Goal: Task Accomplishment & Management: Complete application form

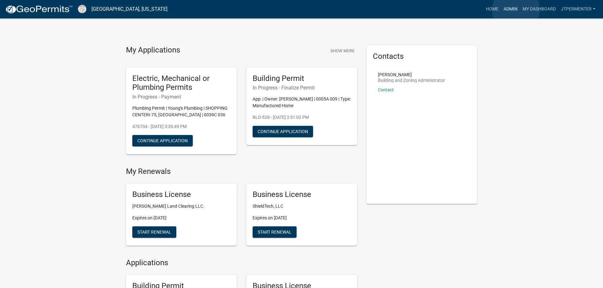
click at [516, 9] on link "Admin" at bounding box center [510, 9] width 19 height 12
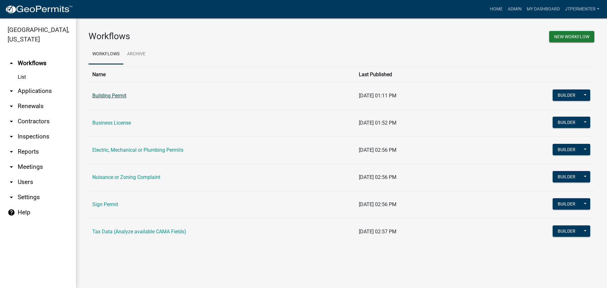
click at [101, 97] on link "Building Permit" at bounding box center [109, 96] width 34 height 6
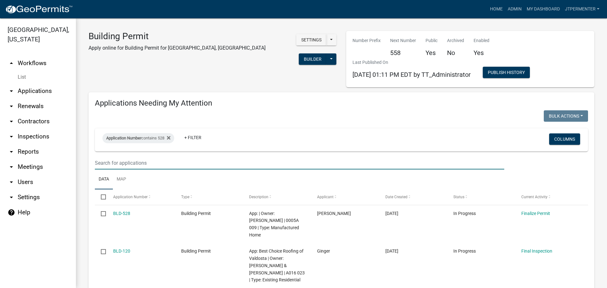
click at [130, 164] on input "text" at bounding box center [300, 163] width 410 height 13
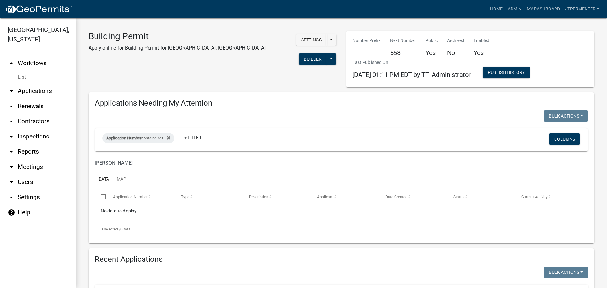
click at [113, 162] on input "robert hyill" at bounding box center [300, 163] width 410 height 13
type input "robert hill"
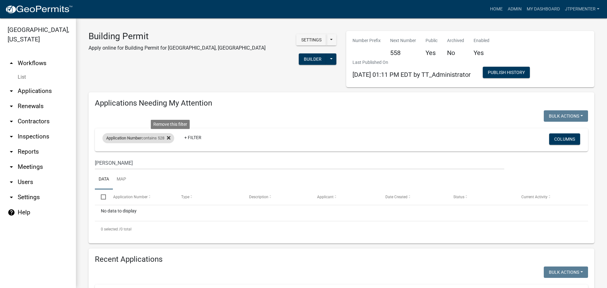
click at [171, 137] on icon at bounding box center [168, 137] width 3 height 3
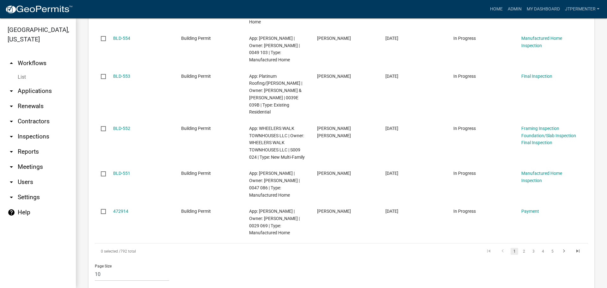
scroll to position [538, 0]
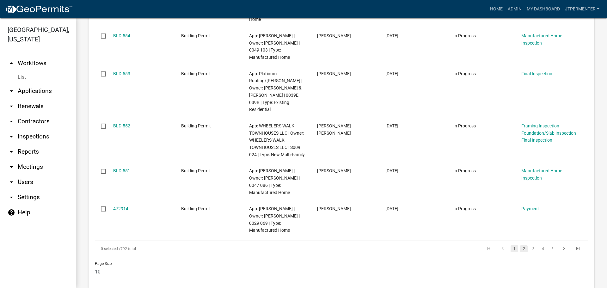
click at [521, 245] on link "2" at bounding box center [524, 248] width 8 height 7
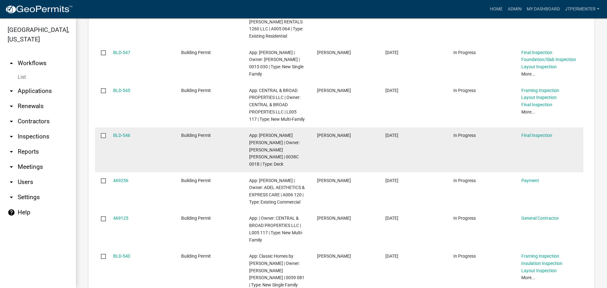
scroll to position [545, 0]
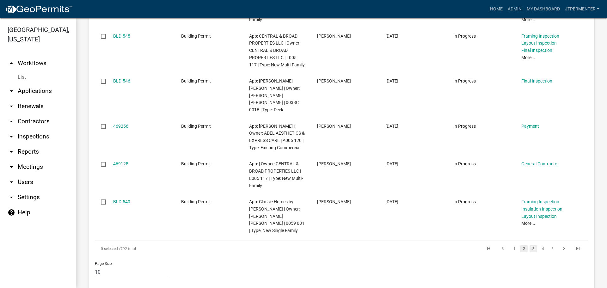
click at [530, 245] on link "3" at bounding box center [534, 248] width 8 height 7
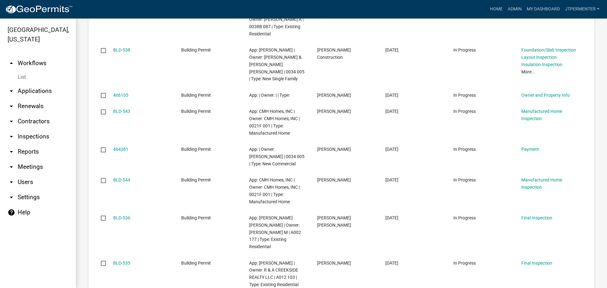
scroll to position [487, 0]
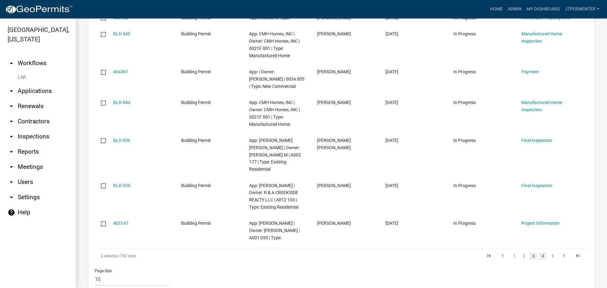
click at [540, 253] on link "4" at bounding box center [543, 256] width 8 height 7
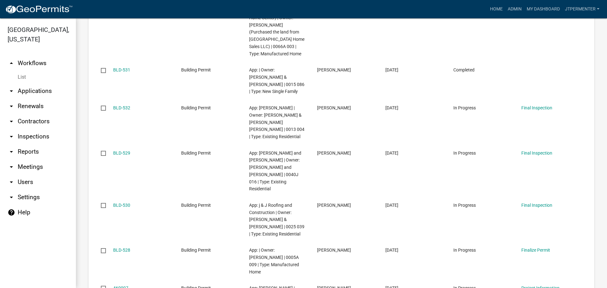
scroll to position [523, 0]
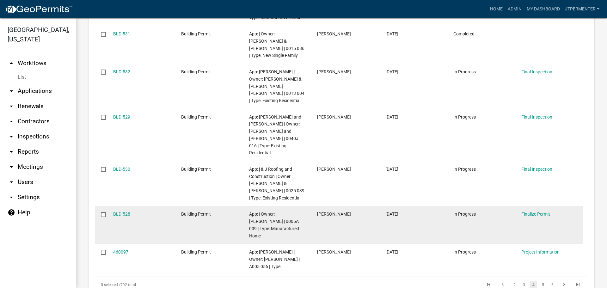
click at [115, 206] on datatable-body-cell "BLD-528" at bounding box center [141, 225] width 68 height 38
click at [122, 211] on div "BLD-528" at bounding box center [141, 214] width 56 height 7
click at [122, 212] on link "BLD-528" at bounding box center [121, 214] width 17 height 5
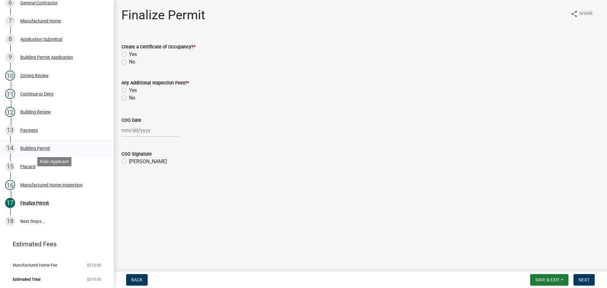
scroll to position [212, 0]
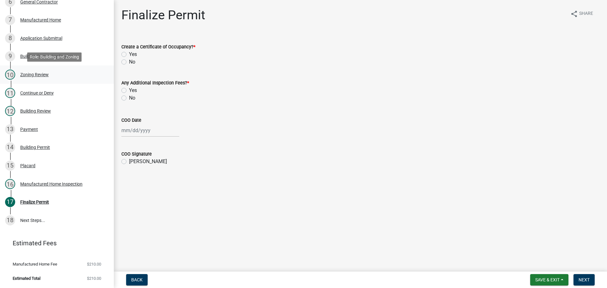
click at [31, 75] on div "Zoning Review" at bounding box center [34, 74] width 28 height 4
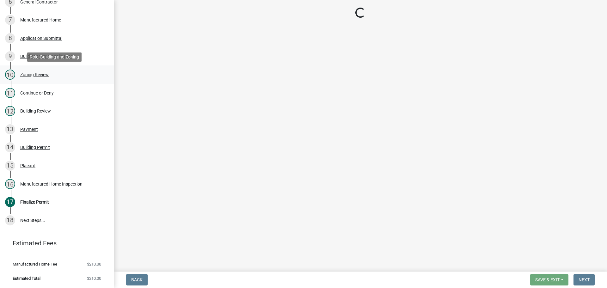
select select "fe63ca53-3b34-40b6-bd40-4602c5310e1c"
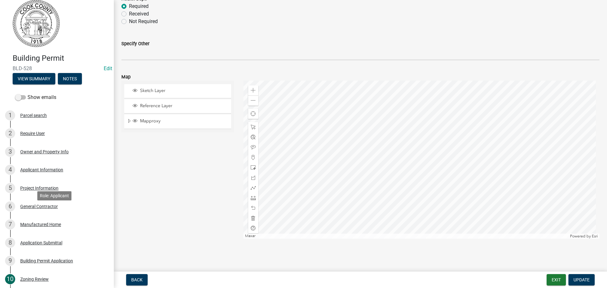
scroll to position [0, 0]
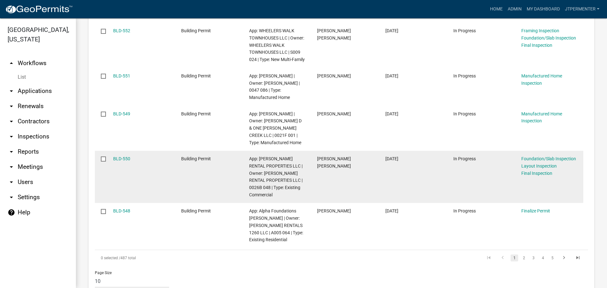
scroll to position [443, 0]
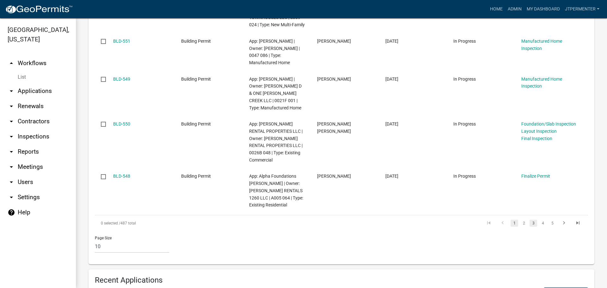
click at [531, 220] on link "3" at bounding box center [534, 223] width 8 height 7
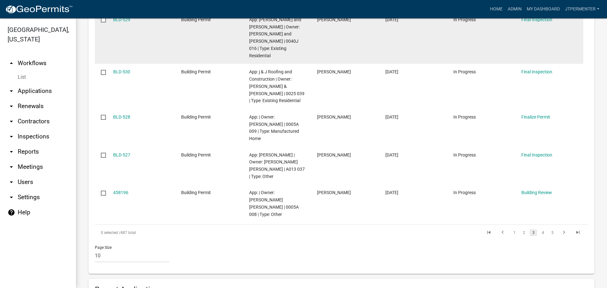
scroll to position [457, 0]
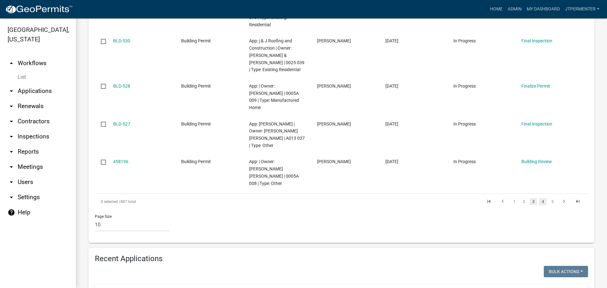
click at [539, 198] on link "4" at bounding box center [543, 201] width 8 height 7
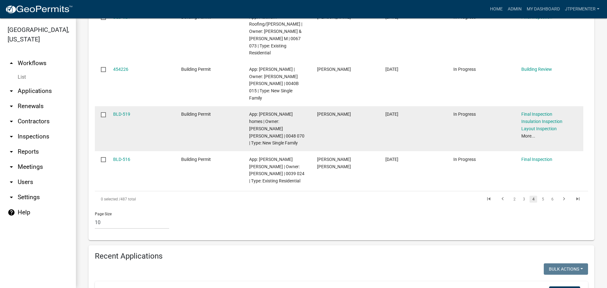
scroll to position [475, 0]
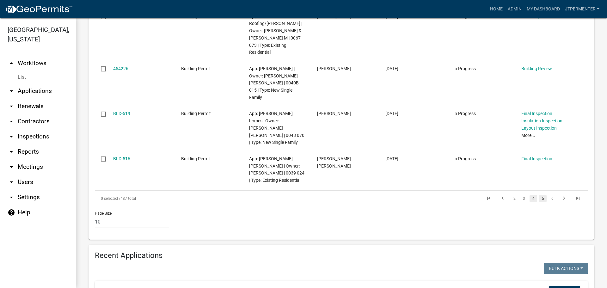
click at [539, 195] on link "5" at bounding box center [543, 198] width 8 height 7
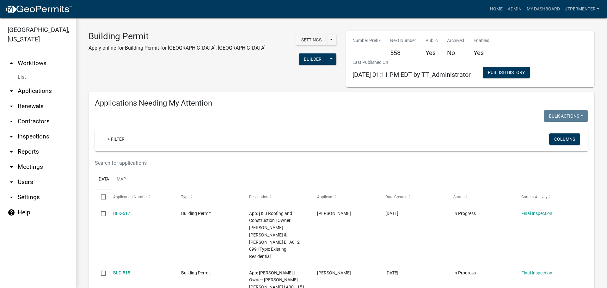
click at [38, 84] on link "arrow_drop_down Applications" at bounding box center [38, 91] width 76 height 15
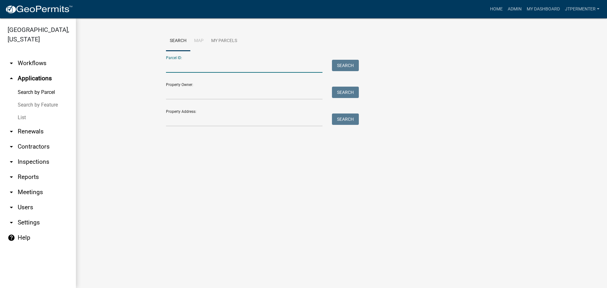
click at [178, 67] on input "Parcel ID:" at bounding box center [244, 66] width 157 height 13
type input "0005a 009"
click at [341, 65] on button "Search" at bounding box center [345, 65] width 27 height 11
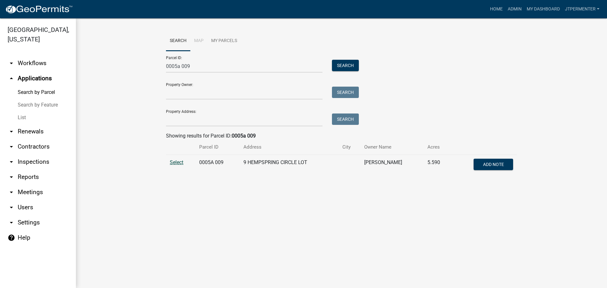
click at [177, 163] on span "Select" at bounding box center [177, 162] width 14 height 6
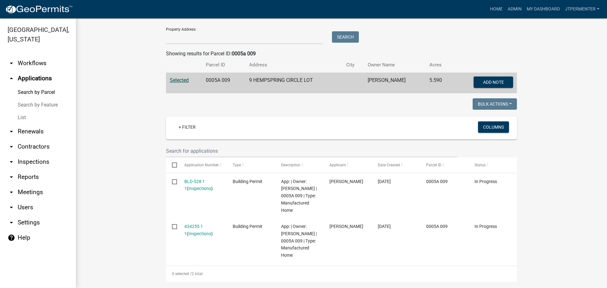
scroll to position [89, 0]
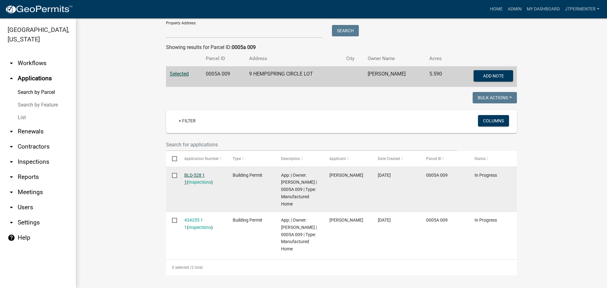
click at [193, 174] on link "BLD-528 1 1" at bounding box center [194, 179] width 21 height 12
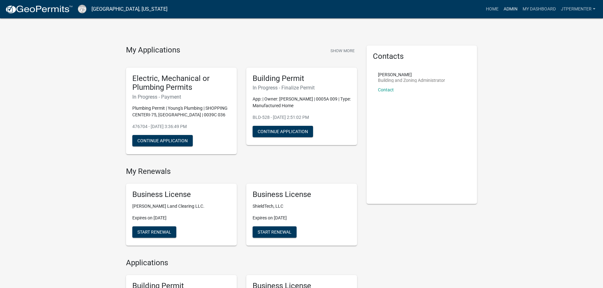
click at [511, 11] on link "Admin" at bounding box center [510, 9] width 19 height 12
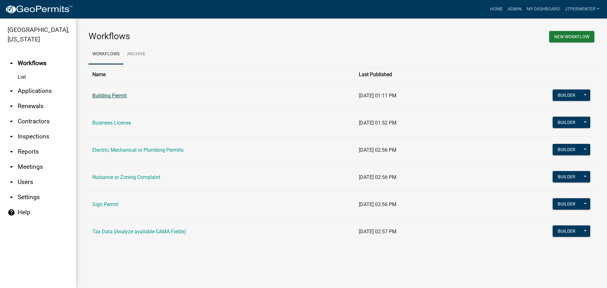
click at [119, 98] on link "Building Permit" at bounding box center [109, 96] width 34 height 6
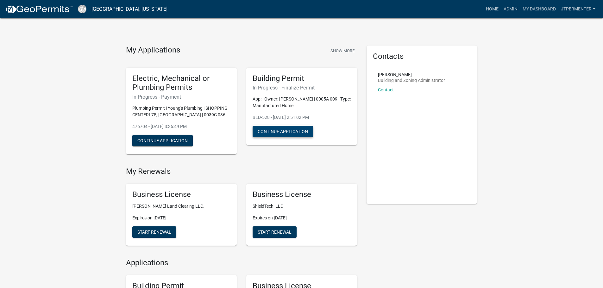
click at [296, 127] on button "Continue Application" at bounding box center [282, 131] width 60 height 11
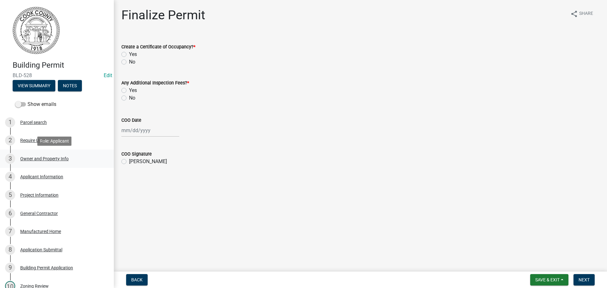
click at [32, 160] on div "Owner and Property Info" at bounding box center [44, 159] width 48 height 4
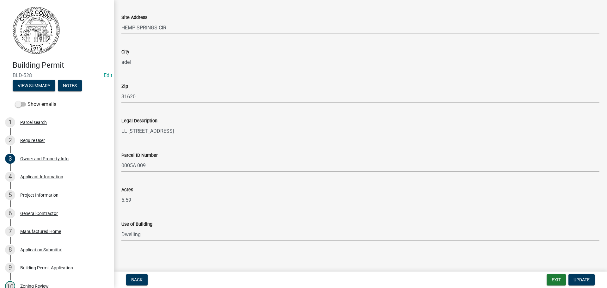
scroll to position [310, 0]
click at [49, 179] on div "Applicant Information" at bounding box center [41, 177] width 43 height 4
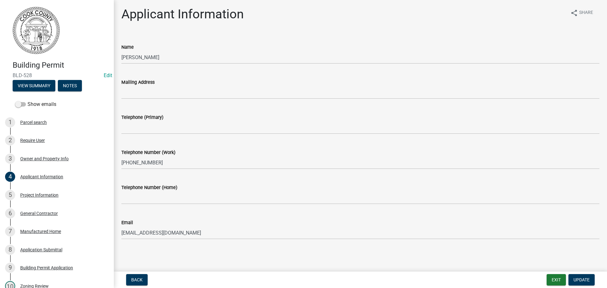
scroll to position [2, 0]
click at [50, 196] on div "Project Information" at bounding box center [39, 195] width 38 height 4
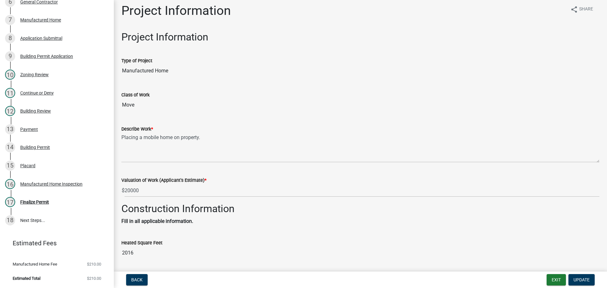
scroll to position [0, 0]
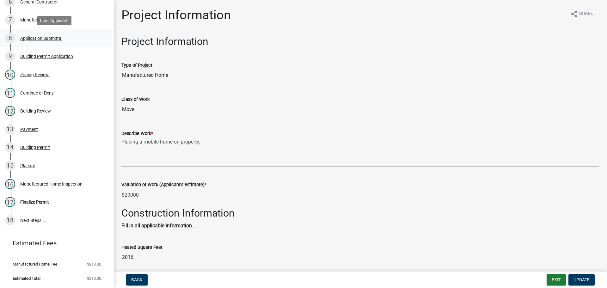
click at [43, 37] on div "Application Submittal" at bounding box center [41, 38] width 42 height 4
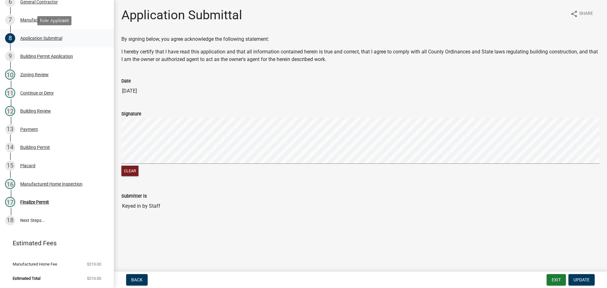
click at [37, 40] on div "Application Submittal" at bounding box center [41, 38] width 42 height 4
click at [36, 19] on div "Manufactured Home" at bounding box center [40, 20] width 41 height 4
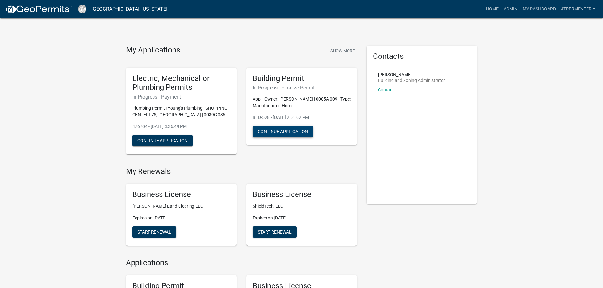
click at [291, 132] on button "Continue Application" at bounding box center [282, 131] width 60 height 11
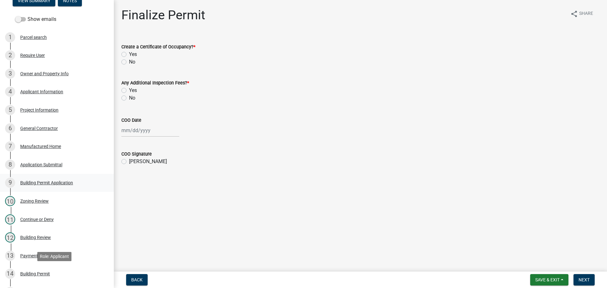
scroll to position [22, 0]
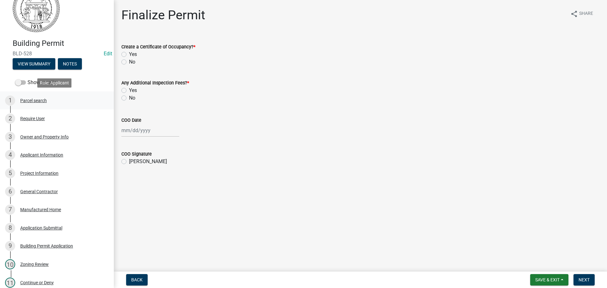
click at [41, 103] on div "1 Parcel search" at bounding box center [54, 101] width 99 height 10
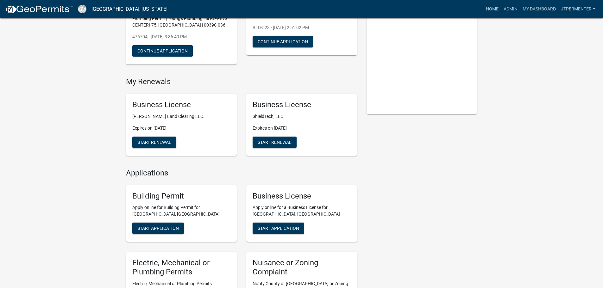
scroll to position [127, 0]
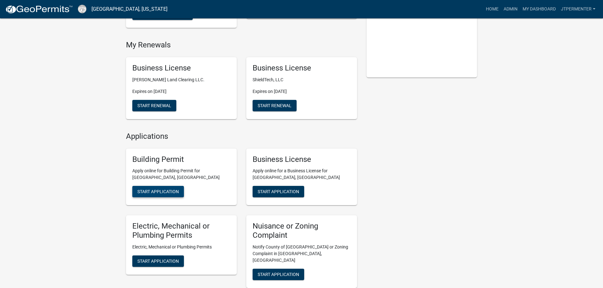
click at [167, 195] on button "Start Application" at bounding box center [158, 191] width 52 height 11
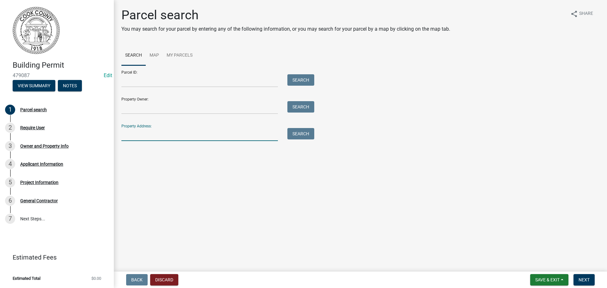
click at [137, 133] on input "Property Address:" at bounding box center [199, 134] width 157 height 13
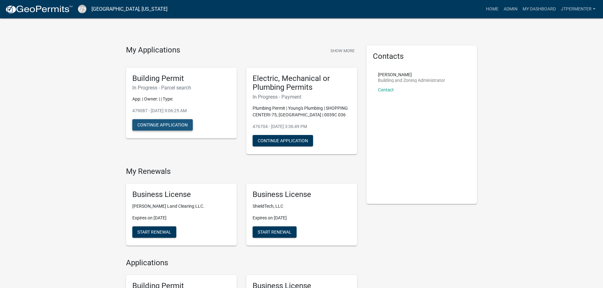
click at [188, 126] on button "Continue Application" at bounding box center [162, 124] width 60 height 11
click at [172, 126] on button "Continue Application" at bounding box center [162, 124] width 60 height 11
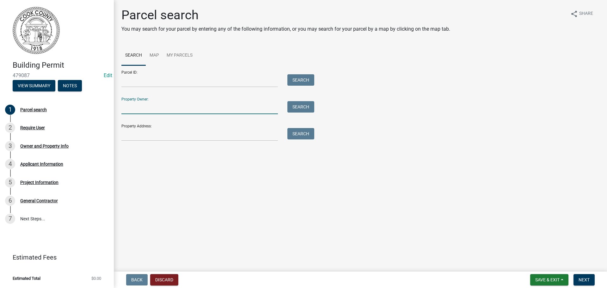
click at [165, 112] on input "Property Owner:" at bounding box center [199, 107] width 157 height 13
type input "robert hill"
click at [297, 103] on button "Search" at bounding box center [301, 106] width 27 height 11
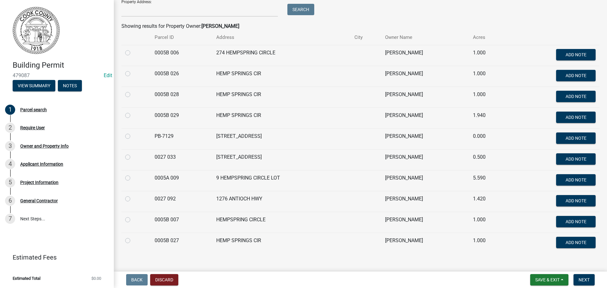
scroll to position [127, 0]
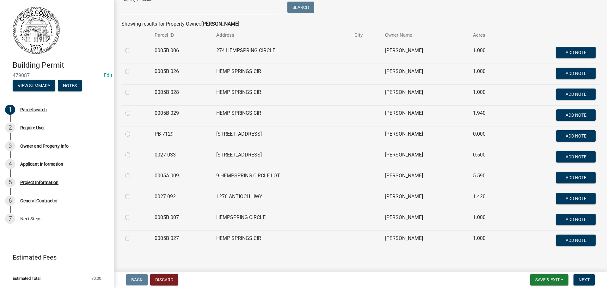
click at [157, 175] on td "0005A 009" at bounding box center [182, 178] width 62 height 21
click at [128, 174] on div at bounding box center [136, 176] width 22 height 8
click at [133, 172] on label at bounding box center [133, 172] width 0 height 0
click at [133, 176] on 009 "radio" at bounding box center [135, 174] width 4 height 4
radio 009 "true"
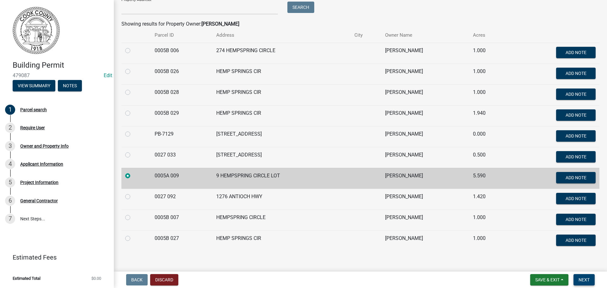
click at [587, 281] on span "Next" at bounding box center [584, 279] width 11 height 5
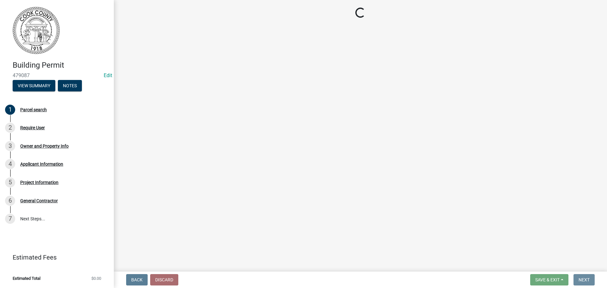
scroll to position [0, 0]
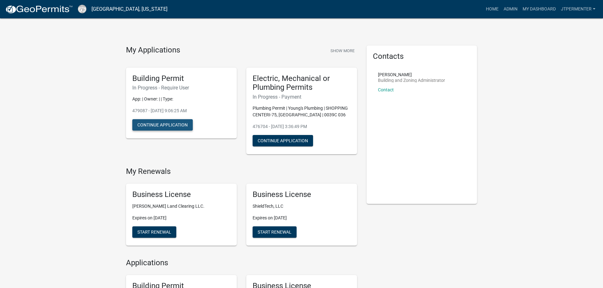
click at [178, 124] on button "Continue Application" at bounding box center [162, 124] width 60 height 11
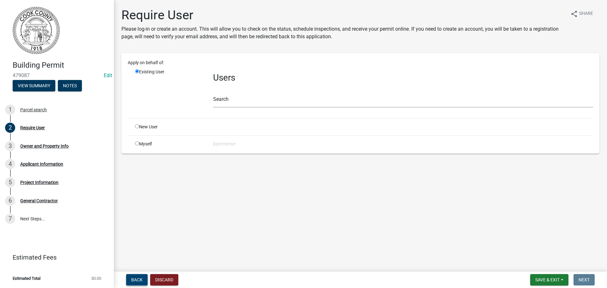
click at [131, 280] on span "Back" at bounding box center [136, 279] width 11 height 5
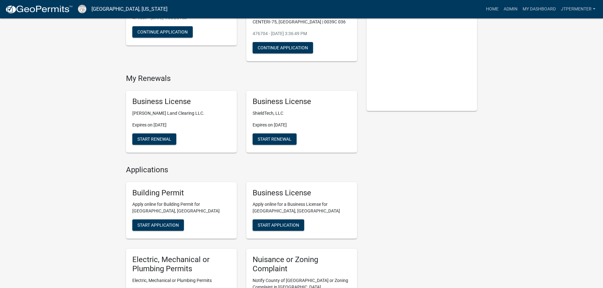
scroll to position [95, 0]
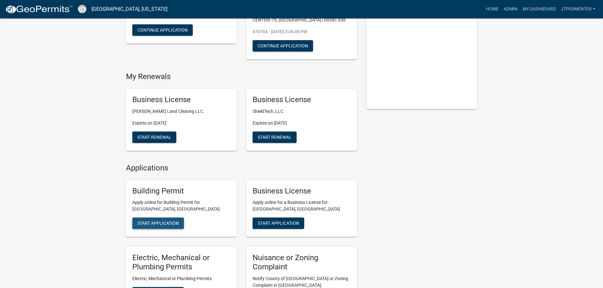
click at [150, 223] on span "Start Application" at bounding box center [157, 223] width 41 height 5
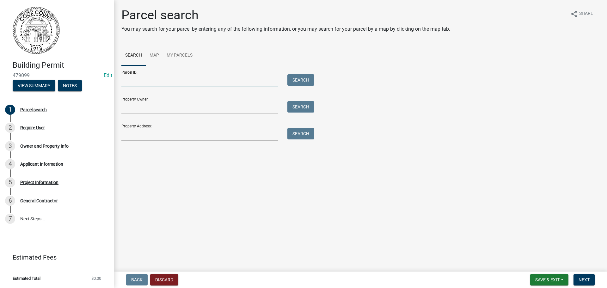
click at [137, 84] on input "Parcel ID:" at bounding box center [199, 80] width 157 height 13
type input "0005a 009"
click at [298, 80] on button "Search" at bounding box center [301, 79] width 27 height 11
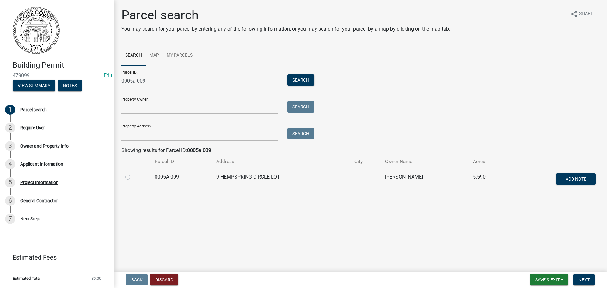
click at [133, 173] on label at bounding box center [133, 173] width 0 height 0
click at [133, 174] on 009 "radio" at bounding box center [135, 175] width 4 height 4
radio 009 "true"
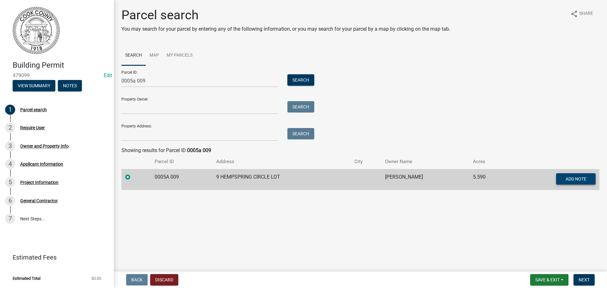
click at [574, 174] on button "Add Note" at bounding box center [576, 178] width 40 height 11
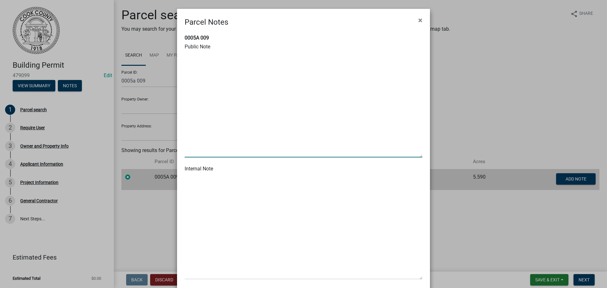
click at [200, 97] on textarea at bounding box center [304, 105] width 238 height 106
type textarea "[STREET_ADDRESS]"
click at [511, 257] on ngb-modal-window "Parcel Notes × 0005A 009 Public Note Internal Note Cancel Save" at bounding box center [303, 144] width 607 height 288
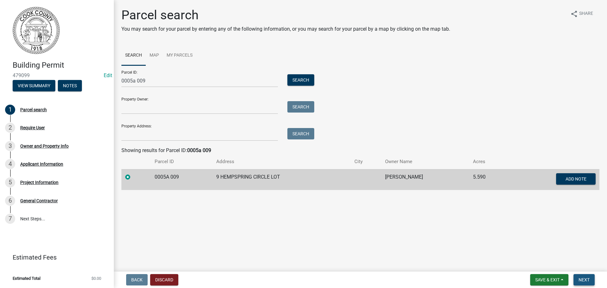
click at [592, 283] on button "Next" at bounding box center [584, 279] width 21 height 11
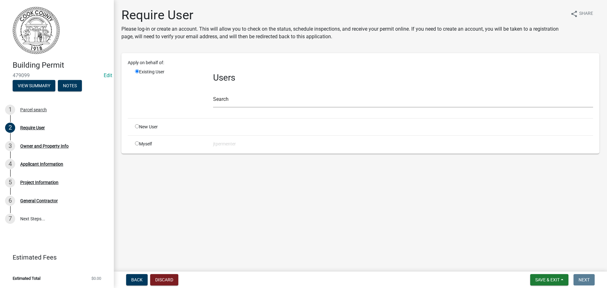
click at [137, 143] on input "radio" at bounding box center [137, 143] width 4 height 4
radio input "true"
radio input "false"
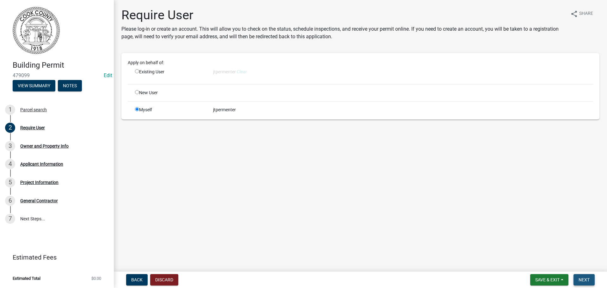
click at [589, 279] on span "Next" at bounding box center [584, 279] width 11 height 5
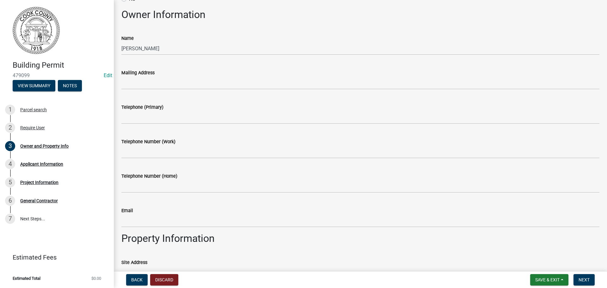
scroll to position [63, 0]
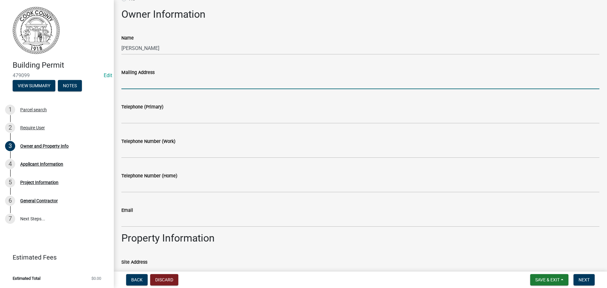
click at [132, 83] on input "Mailing Address" at bounding box center [360, 82] width 478 height 13
drag, startPoint x: 240, startPoint y: 82, endPoint x: 262, endPoint y: 113, distance: 37.4
click at [242, 84] on input "[STREET_ADDRESS][PERSON_NAME][US_STATE]" at bounding box center [360, 82] width 478 height 13
type input "[STREET_ADDRESS][PERSON_NAME][US_STATE]"
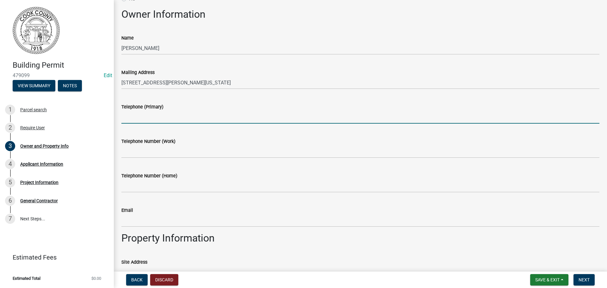
click at [130, 116] on input "Telephone (Primary)" at bounding box center [360, 117] width 478 height 13
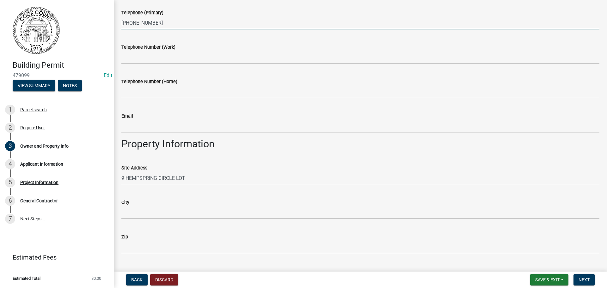
scroll to position [158, 0]
type input "[PHONE_NUMBER]"
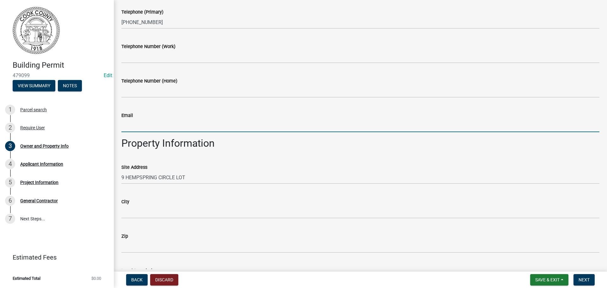
click at [132, 126] on input "Email" at bounding box center [360, 125] width 478 height 13
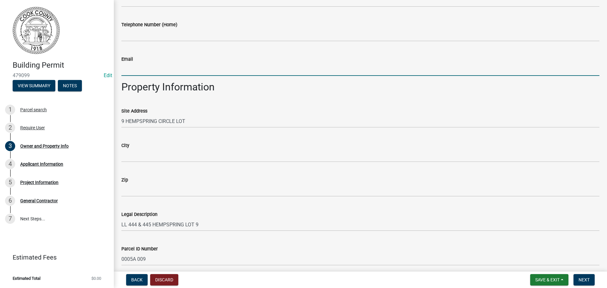
scroll to position [253, 0]
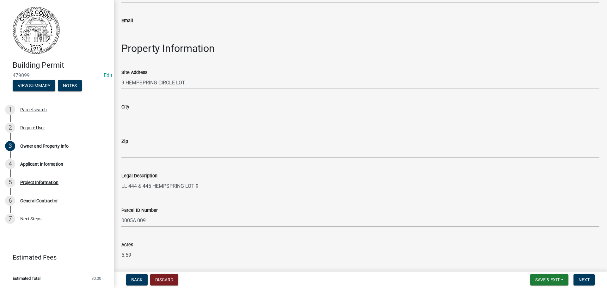
click at [121, 81] on div "Site Address [GEOGRAPHIC_DATA]" at bounding box center [361, 74] width 488 height 29
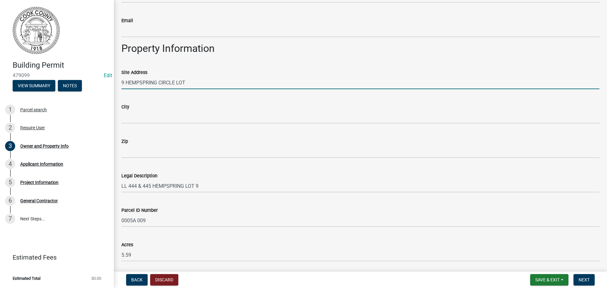
click at [123, 82] on input "9 HEMPSPRING CIRCLE LOT" at bounding box center [360, 82] width 478 height 13
type input "T"
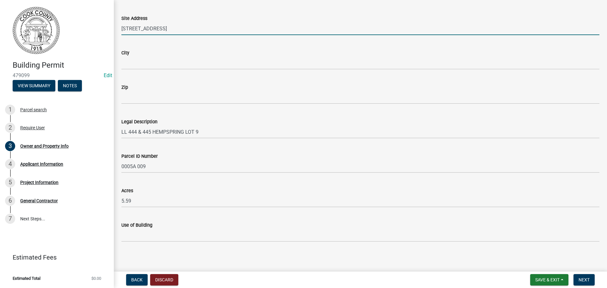
scroll to position [310, 0]
type input "[STREET_ADDRESS]"
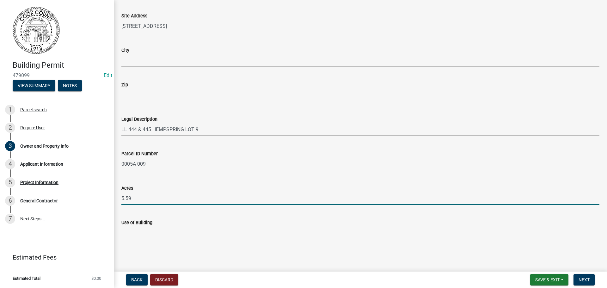
click at [121, 196] on input "5.59" at bounding box center [360, 198] width 478 height 13
type input "9"
type input "2.77"
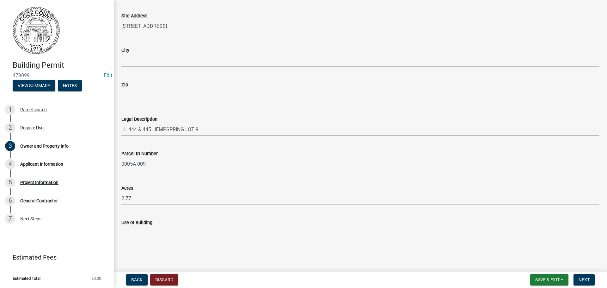
click at [138, 234] on input "Use of Building" at bounding box center [360, 233] width 478 height 13
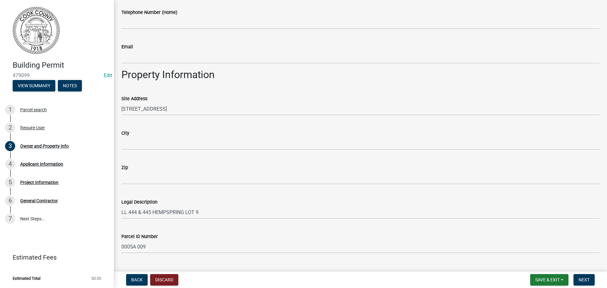
scroll to position [215, 0]
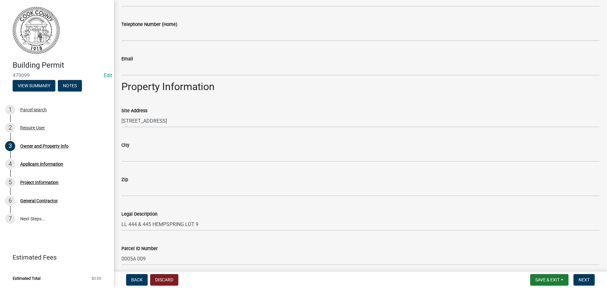
type input "Dwelling"
click at [117, 149] on div "City" at bounding box center [361, 147] width 488 height 29
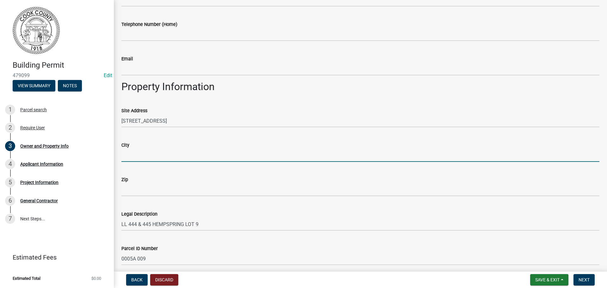
click at [127, 156] on input "City" at bounding box center [360, 155] width 478 height 13
type input "[PERSON_NAME]"
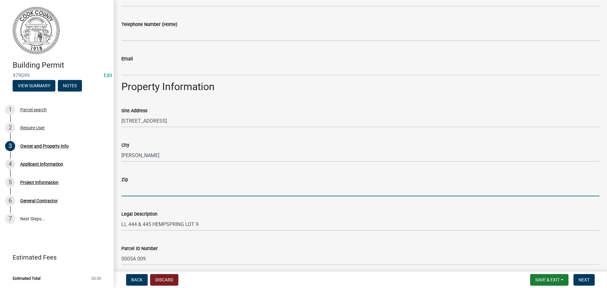
click at [138, 193] on input "Zip" at bounding box center [360, 189] width 478 height 13
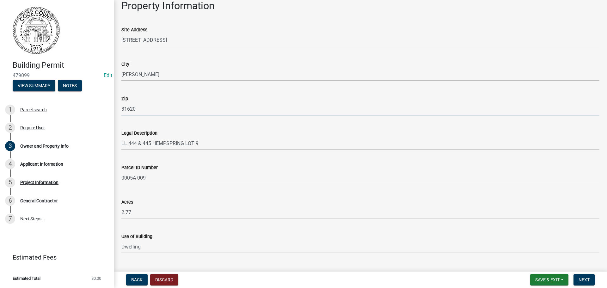
scroll to position [310, 0]
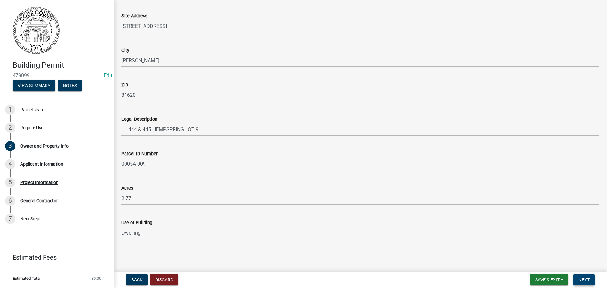
type input "31620"
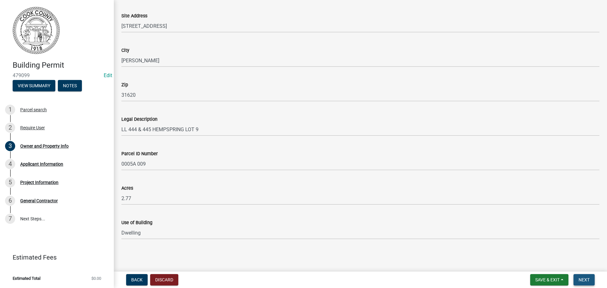
click at [582, 281] on span "Next" at bounding box center [584, 279] width 11 height 5
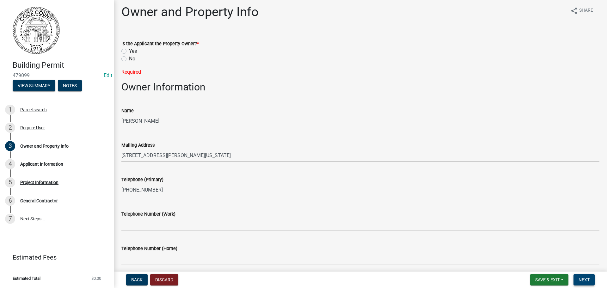
scroll to position [0, 0]
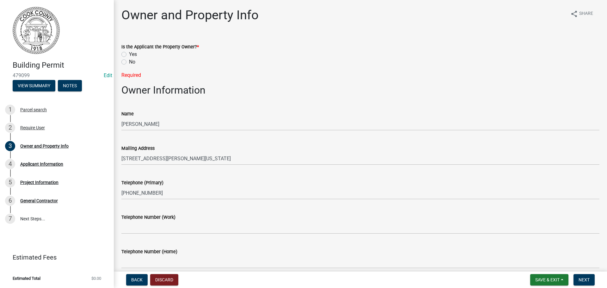
click at [129, 53] on label "Yes" at bounding box center [133, 55] width 8 height 8
click at [129, 53] on input "Yes" at bounding box center [131, 53] width 4 height 4
radio input "true"
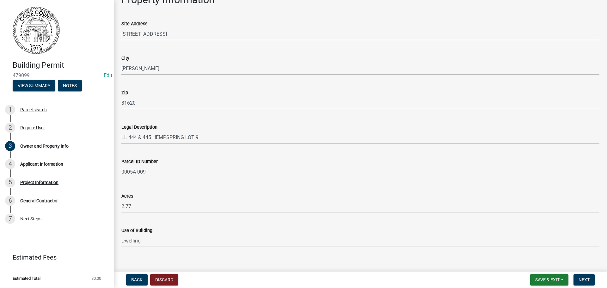
scroll to position [310, 0]
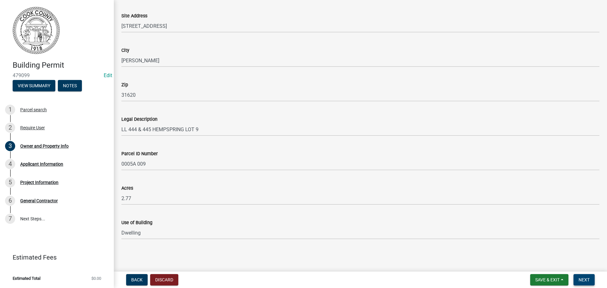
click at [589, 281] on span "Next" at bounding box center [584, 279] width 11 height 5
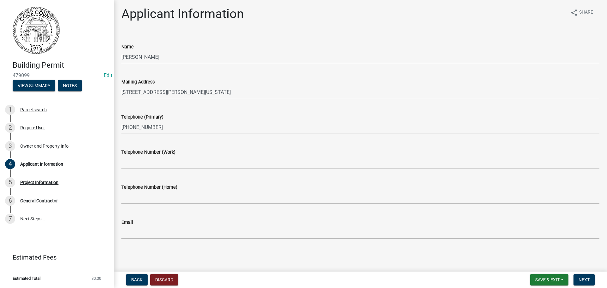
scroll to position [2, 0]
click at [582, 279] on span "Next" at bounding box center [584, 279] width 11 height 5
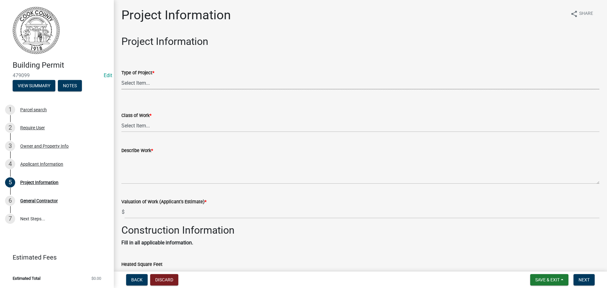
click at [146, 78] on select "Select Item... Manufactured Home New Single Family New Multi-Family New Commerc…" at bounding box center [360, 83] width 478 height 13
click at [121, 77] on select "Select Item... Manufactured Home New Single Family New Multi-Family New Commerc…" at bounding box center [360, 83] width 478 height 13
select select "00748aa1-56c2-4786-b7ff-9b3cb1d8d455"
click at [135, 124] on select "Select Item... Addition Alteration Demolish Erect Move Relocate Repair ReRoof" at bounding box center [360, 125] width 478 height 13
click at [121, 119] on select "Select Item... Addition Alteration Demolish Erect Move Relocate Repair ReRoof" at bounding box center [360, 125] width 478 height 13
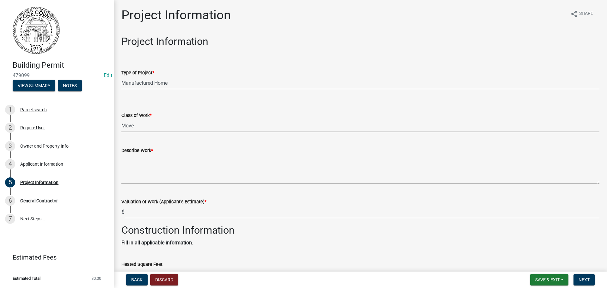
select select "79978a8c-2f0d-41fd-bfd5-064ccd8e010f"
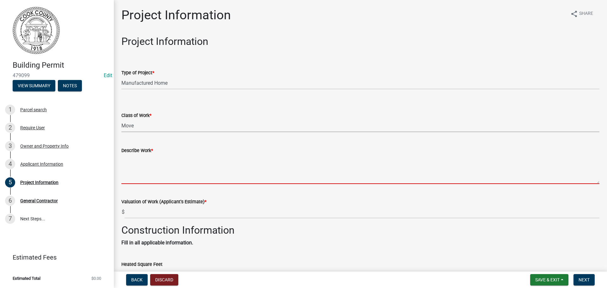
click at [133, 172] on textarea "Describe Work *" at bounding box center [360, 169] width 478 height 30
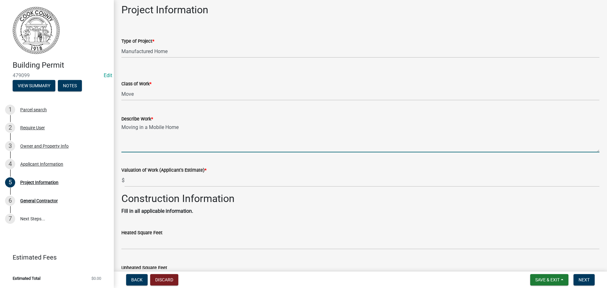
scroll to position [63, 0]
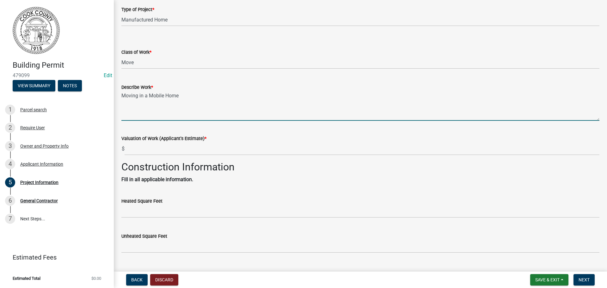
type textarea "Moving in a Mobile Home"
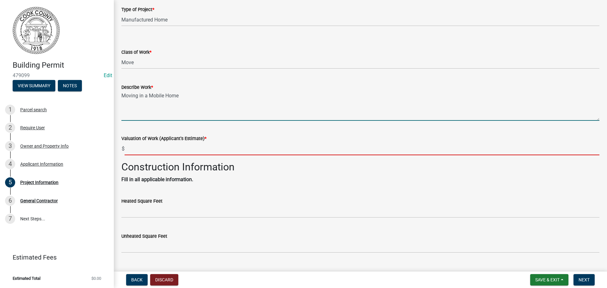
click at [128, 145] on input "text" at bounding box center [362, 148] width 475 height 13
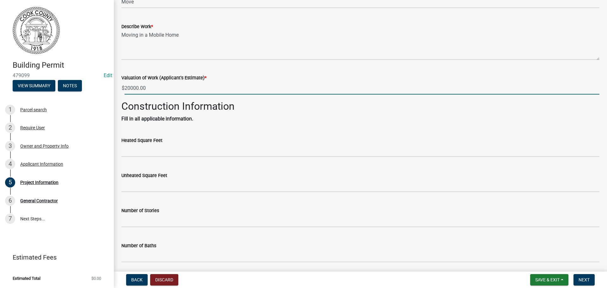
scroll to position [127, 0]
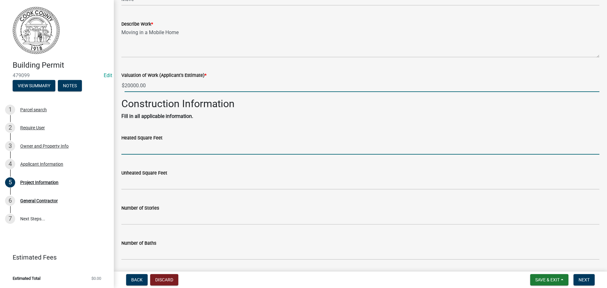
type input "20000"
click at [147, 150] on input "text" at bounding box center [360, 148] width 478 height 13
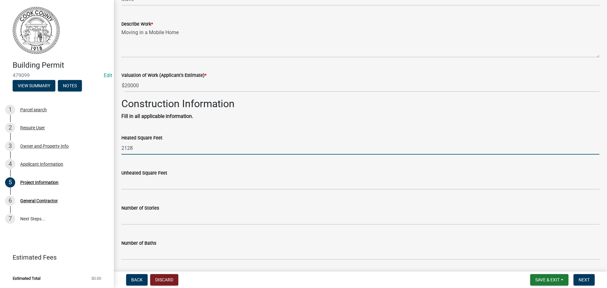
type input "2128"
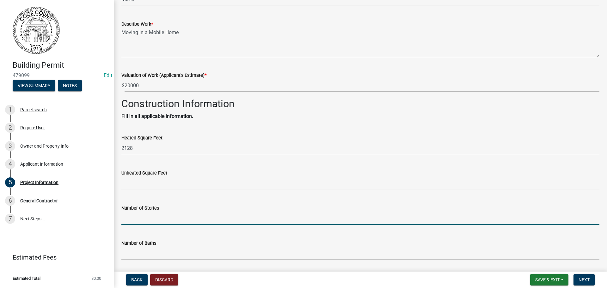
click at [125, 215] on input "text" at bounding box center [360, 218] width 478 height 13
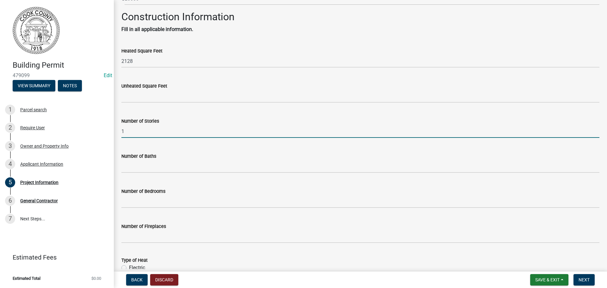
scroll to position [221, 0]
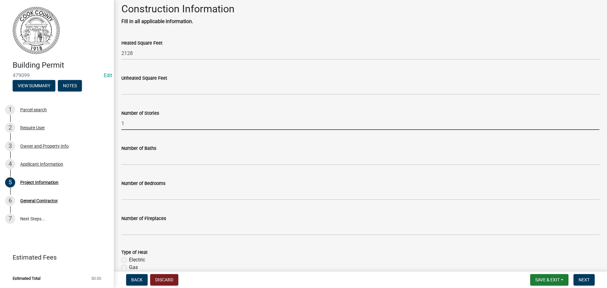
type input "1"
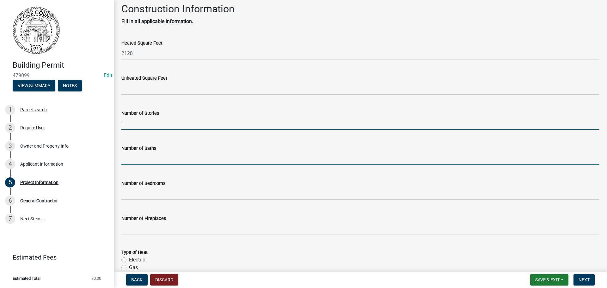
click at [154, 157] on input "text" at bounding box center [360, 158] width 478 height 13
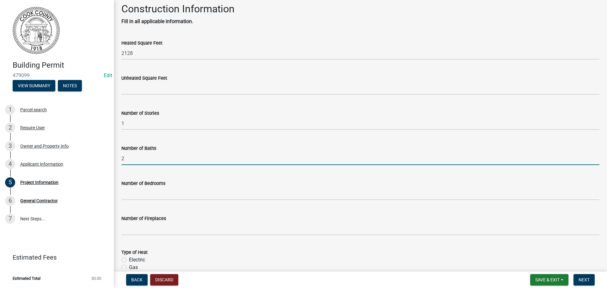
type input "2"
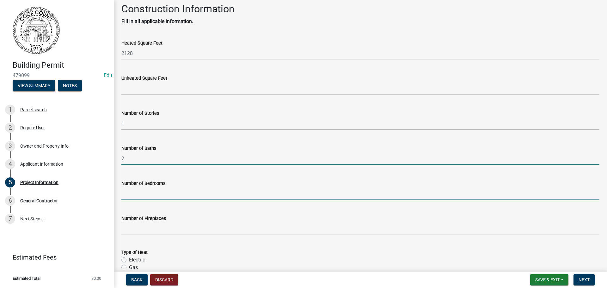
click at [135, 194] on input "text" at bounding box center [360, 193] width 478 height 13
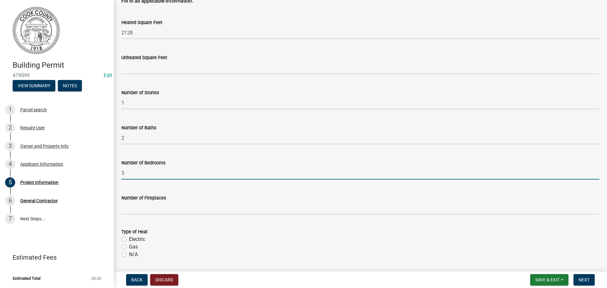
scroll to position [253, 0]
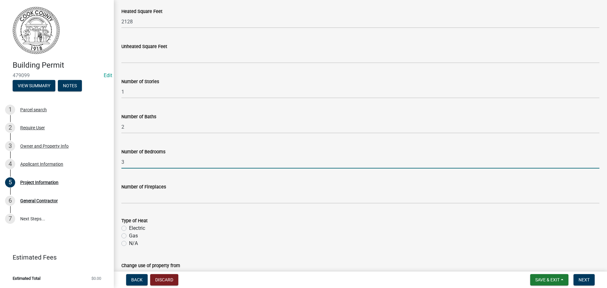
type input "3"
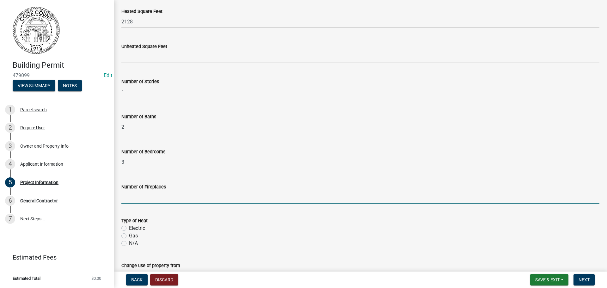
click at [133, 197] on input "text" at bounding box center [360, 197] width 478 height 13
type input "0"
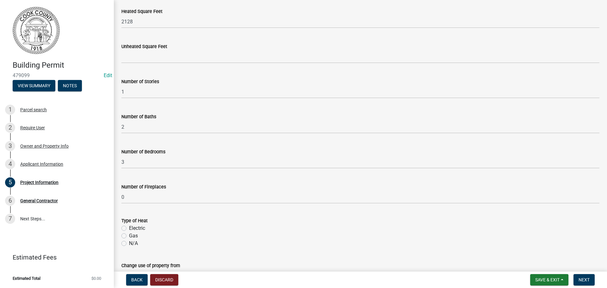
click at [129, 227] on label "Electric" at bounding box center [137, 229] width 16 height 8
click at [129, 227] on input "Electric" at bounding box center [131, 227] width 4 height 4
radio input "true"
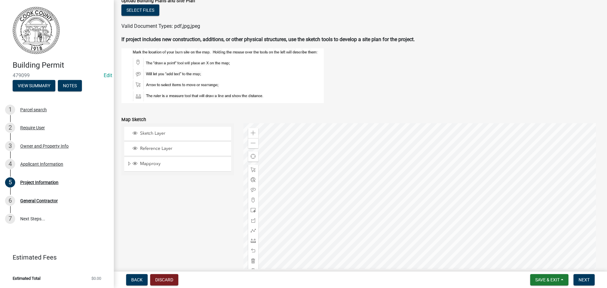
scroll to position [601, 0]
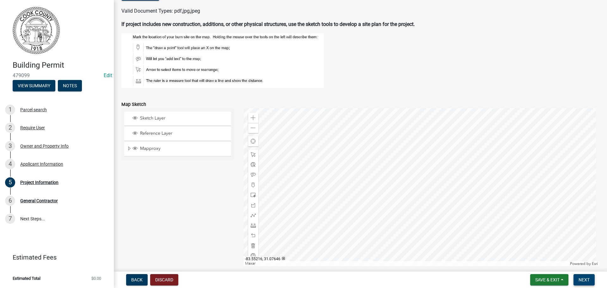
click at [582, 279] on span "Next" at bounding box center [584, 279] width 11 height 5
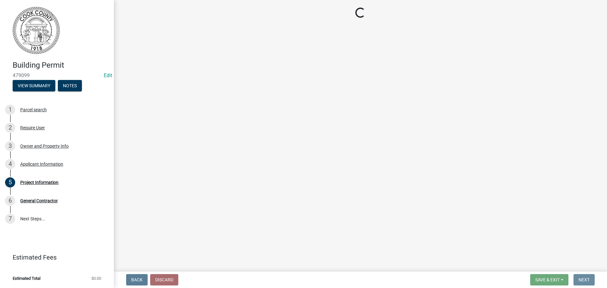
scroll to position [0, 0]
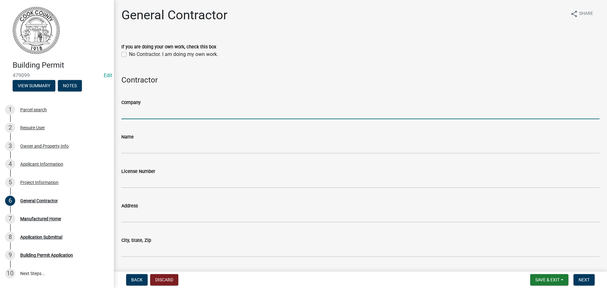
click at [139, 114] on input "Company" at bounding box center [360, 112] width 478 height 13
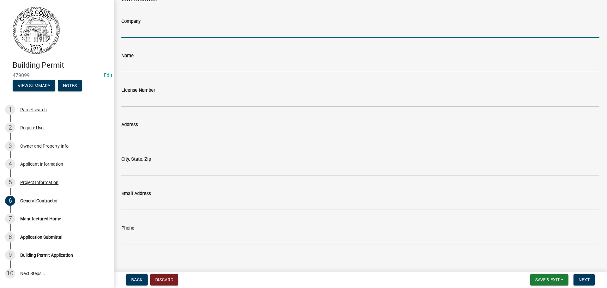
scroll to position [87, 0]
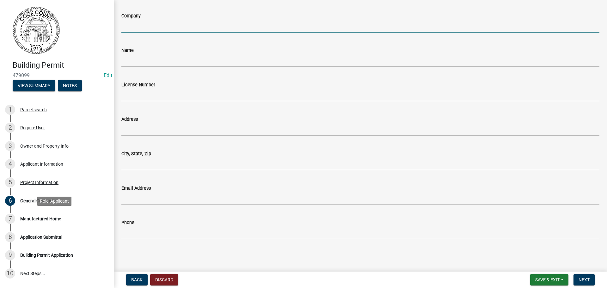
click at [42, 222] on div "7 Manufactured Home" at bounding box center [54, 219] width 99 height 10
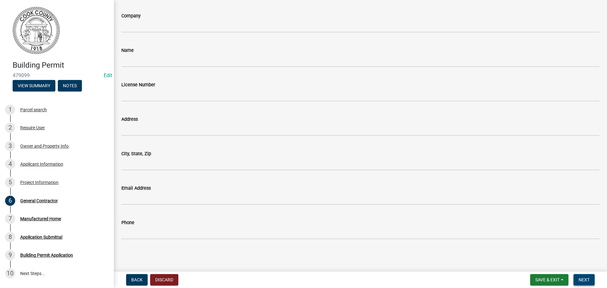
click at [593, 280] on button "Next" at bounding box center [584, 279] width 21 height 11
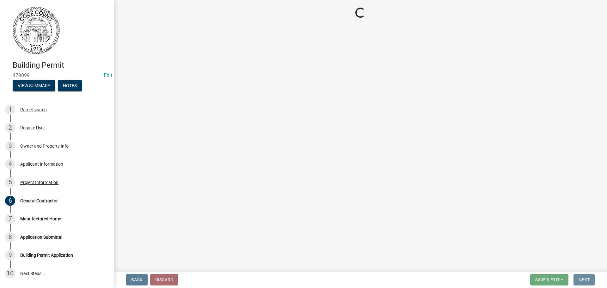
scroll to position [0, 0]
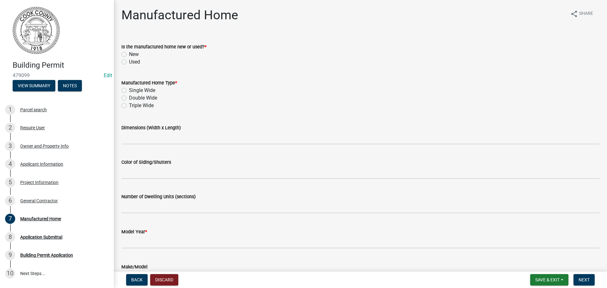
click at [129, 99] on label "Double Wide" at bounding box center [143, 98] width 28 height 8
click at [129, 98] on input "Double Wide" at bounding box center [131, 96] width 4 height 4
radio input "true"
click at [129, 63] on label "Used" at bounding box center [134, 62] width 11 height 8
click at [129, 62] on input "Used" at bounding box center [131, 60] width 4 height 4
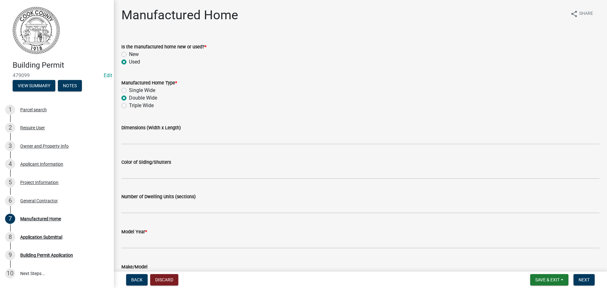
radio input "true"
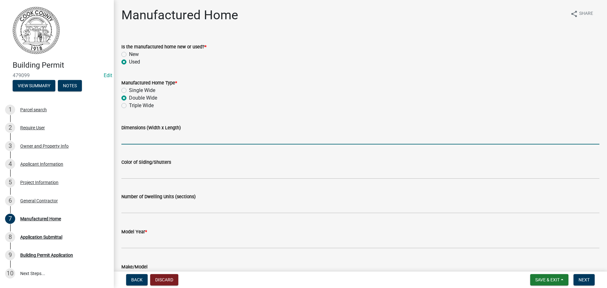
click at [123, 136] on input "Dimensions (Width x Length)" at bounding box center [360, 138] width 478 height 13
type input "28x76"
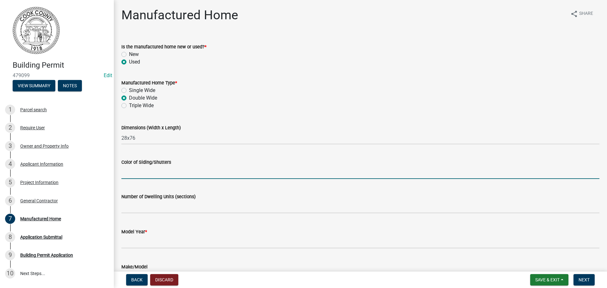
click at [125, 175] on input "Color of Siding/Shutters" at bounding box center [360, 172] width 478 height 13
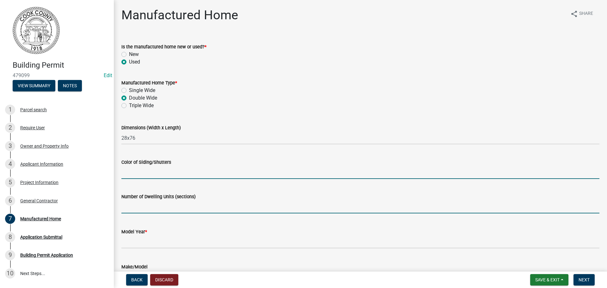
click at [133, 207] on input "text" at bounding box center [360, 207] width 478 height 13
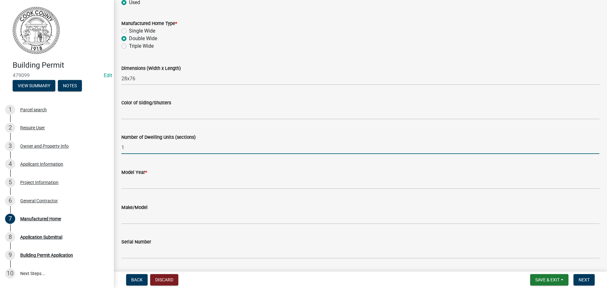
scroll to position [63, 0]
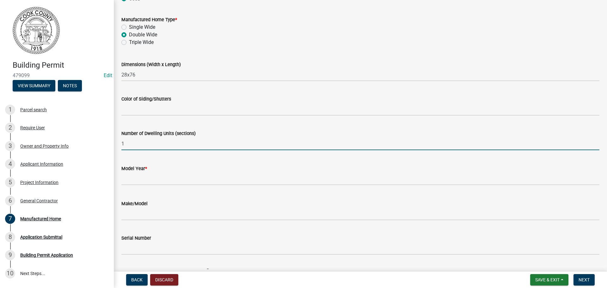
type input "1"
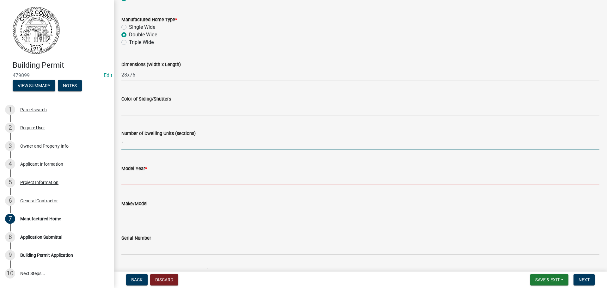
click at [132, 177] on input "text" at bounding box center [360, 178] width 478 height 13
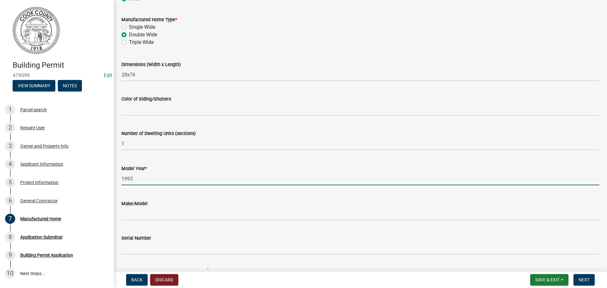
type input "1993"
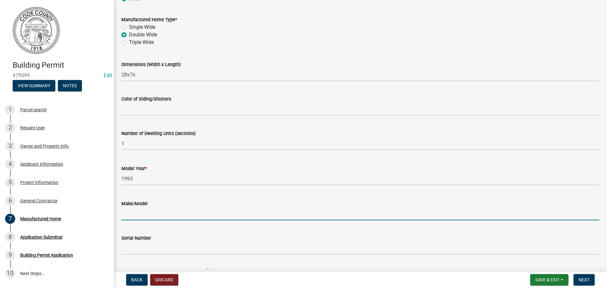
click at [131, 210] on input "Make/Model" at bounding box center [360, 214] width 478 height 13
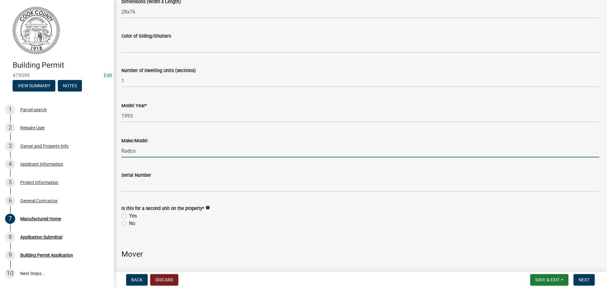
scroll to position [127, 0]
type input "Radco"
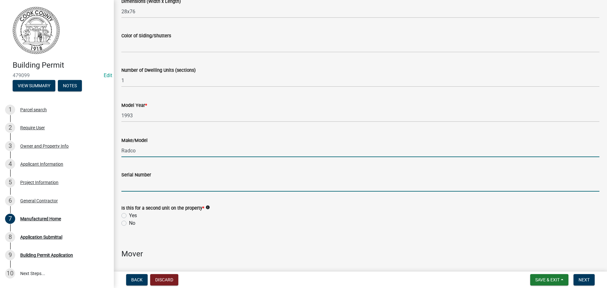
click at [141, 190] on input "Serial Number" at bounding box center [360, 185] width 478 height 13
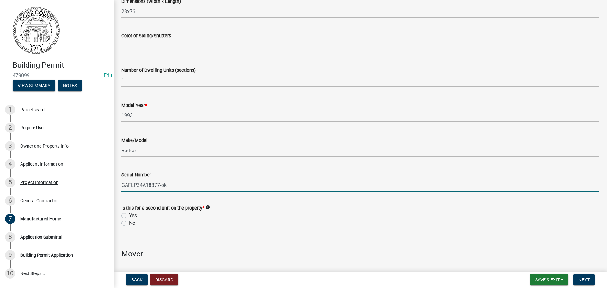
type input "GAFLP34A18377-ok"
click at [129, 223] on label "No" at bounding box center [132, 224] width 6 height 8
click at [129, 223] on input "No" at bounding box center [131, 222] width 4 height 4
radio input "true"
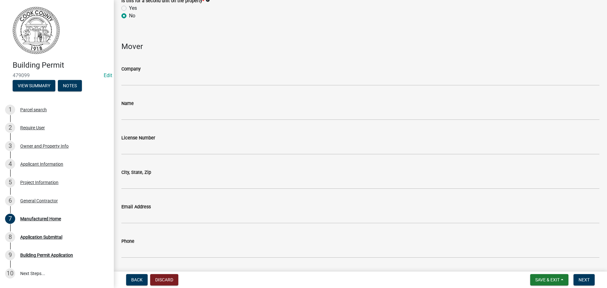
scroll to position [353, 0]
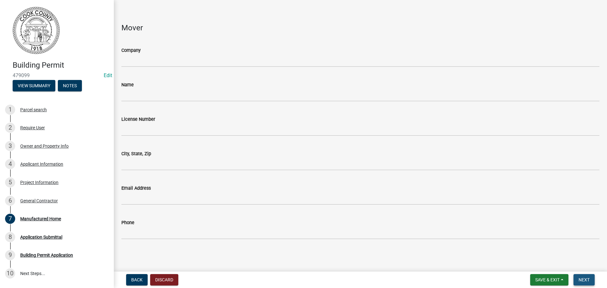
click at [582, 277] on button "Next" at bounding box center [584, 279] width 21 height 11
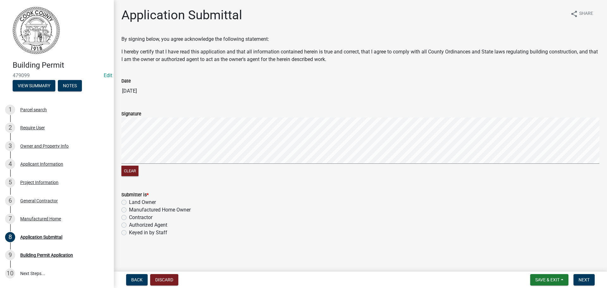
click at [179, 164] on signature-pad at bounding box center [360, 142] width 478 height 48
click at [49, 147] on div "Owner and Property Info" at bounding box center [44, 146] width 48 height 4
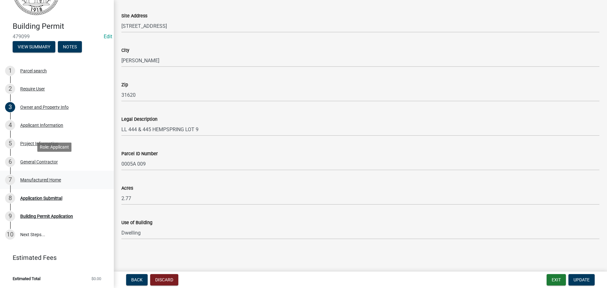
scroll to position [39, 0]
click at [32, 182] on div "Manufactured Home" at bounding box center [40, 179] width 41 height 4
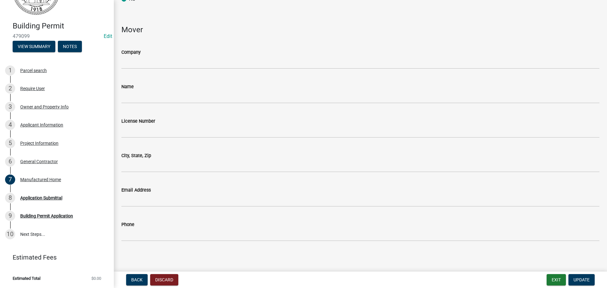
scroll to position [353, 0]
click at [52, 197] on div "Application Submittal" at bounding box center [41, 198] width 42 height 4
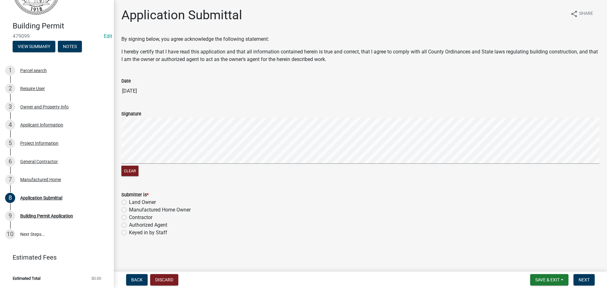
click at [129, 234] on label "Keyed in by Staff" at bounding box center [148, 233] width 38 height 8
click at [129, 233] on input "Keyed in by Staff" at bounding box center [131, 231] width 4 height 4
radio input "true"
click at [587, 278] on span "Next" at bounding box center [584, 279] width 11 height 5
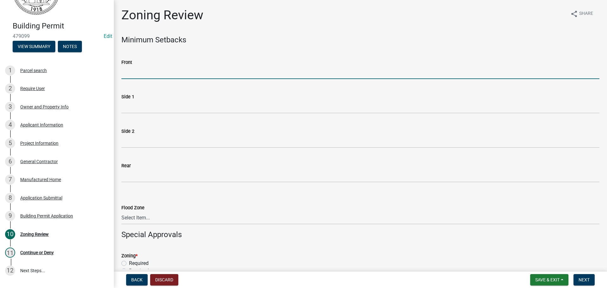
click at [144, 72] on input "Front" at bounding box center [360, 72] width 478 height 13
type input "70"
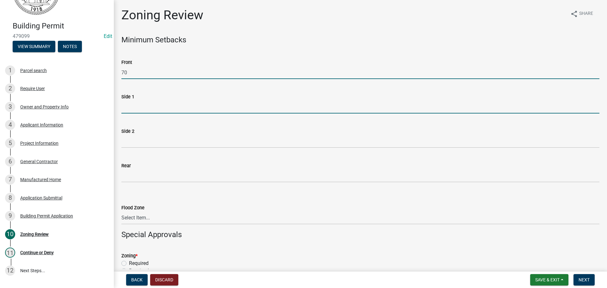
click at [128, 109] on input "Side 1" at bounding box center [360, 107] width 478 height 13
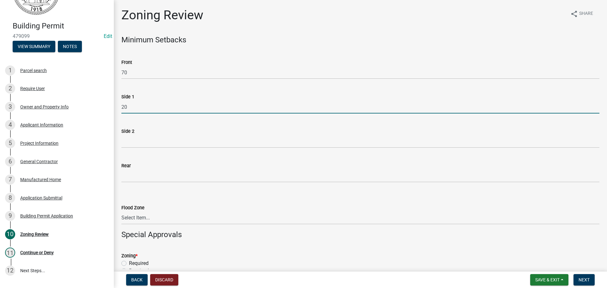
type input "20"
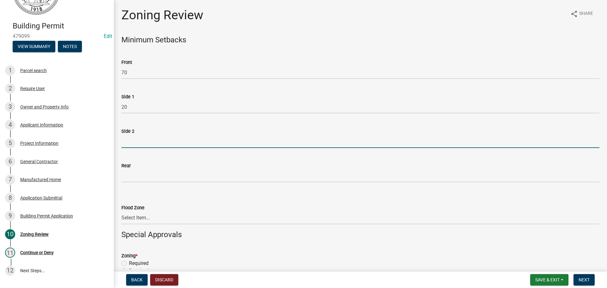
click at [129, 140] on input "Side 2" at bounding box center [360, 141] width 478 height 13
type input "20"
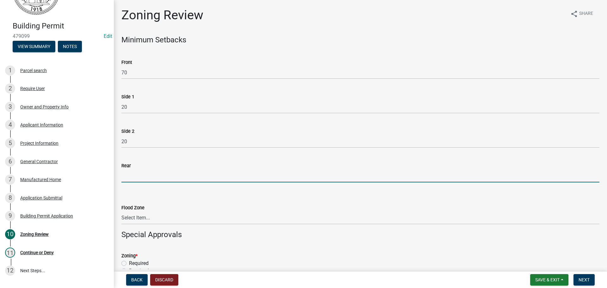
click at [129, 176] on input "Rear" at bounding box center [360, 176] width 478 height 13
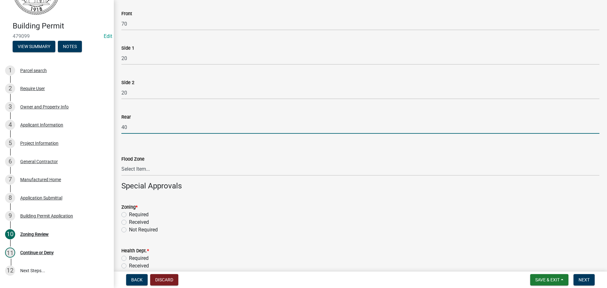
scroll to position [63, 0]
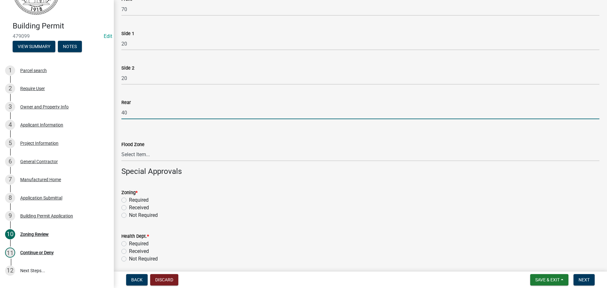
type input "40"
click at [133, 150] on select "Select Item... In Flood Zone Not In Flood Zone" at bounding box center [360, 154] width 478 height 13
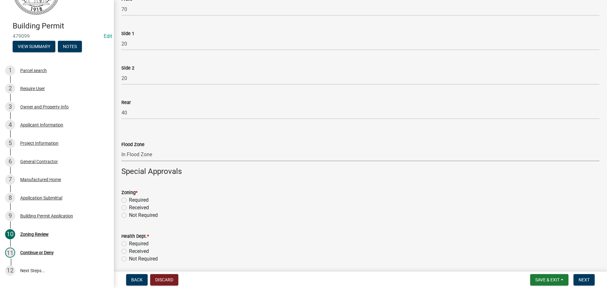
click at [121, 148] on select "Select Item... In Flood Zone Not In Flood Zone" at bounding box center [360, 154] width 478 height 13
select select "fe63ca53-3b34-40b6-bd40-4602c5310e1c"
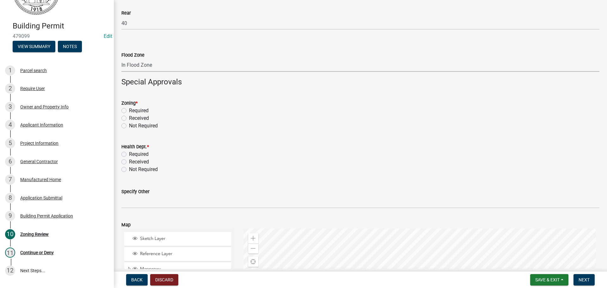
scroll to position [158, 0]
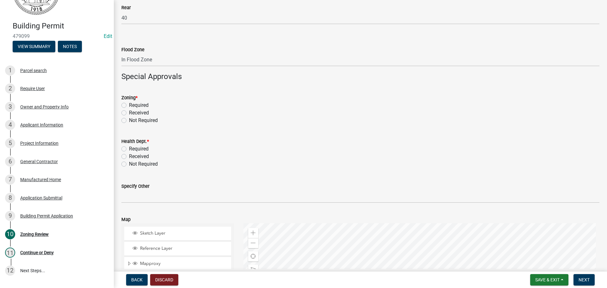
click at [129, 107] on label "Required" at bounding box center [139, 106] width 20 height 8
click at [129, 106] on input "Required" at bounding box center [131, 104] width 4 height 4
radio input "true"
click at [121, 147] on div "Health Dept. * Required Received Not Required" at bounding box center [361, 149] width 488 height 38
click at [129, 147] on label "Required" at bounding box center [139, 149] width 20 height 8
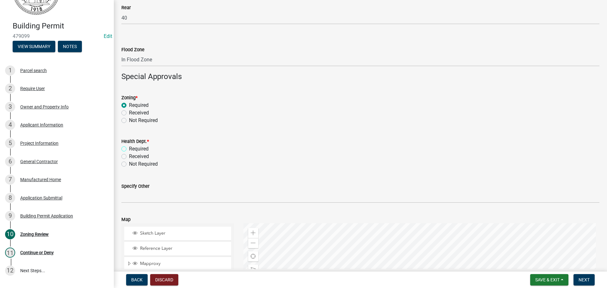
click at [129, 147] on input "Required" at bounding box center [131, 147] width 4 height 4
radio input "true"
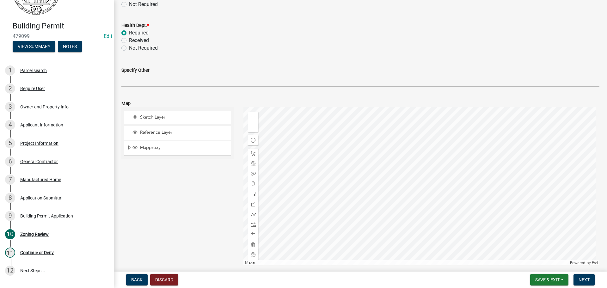
scroll to position [301, 0]
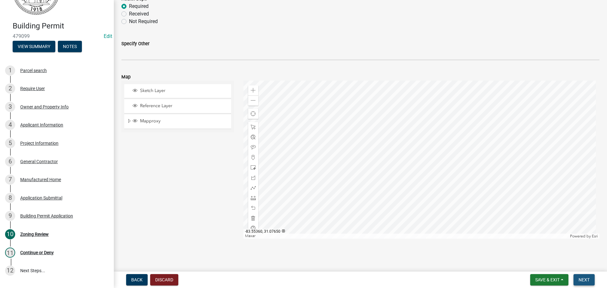
click at [589, 280] on span "Next" at bounding box center [584, 279] width 11 height 5
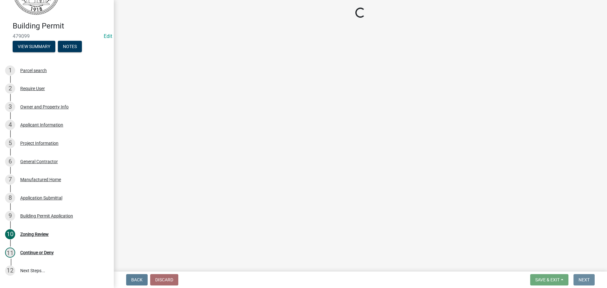
scroll to position [0, 0]
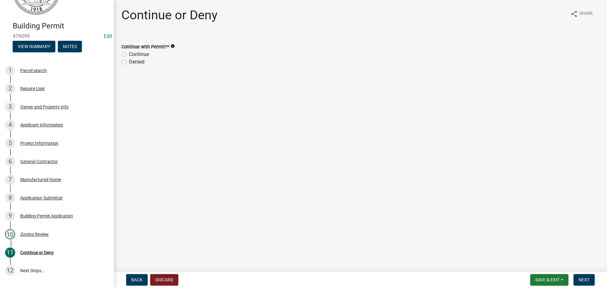
click at [129, 54] on label "Continue" at bounding box center [139, 55] width 20 height 8
click at [129, 54] on input "Continue" at bounding box center [131, 53] width 4 height 4
radio input "true"
click at [584, 280] on span "Next" at bounding box center [584, 279] width 11 height 5
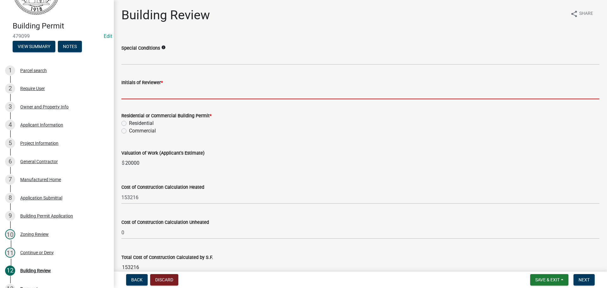
click at [148, 95] on input "Initials of Reviewer *" at bounding box center [360, 92] width 478 height 13
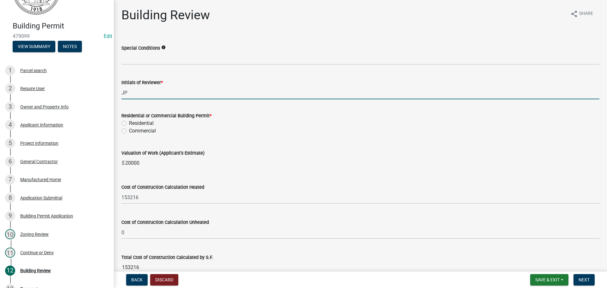
type input "JP"
click at [129, 123] on label "Residential" at bounding box center [141, 124] width 25 height 8
click at [129, 123] on input "Residential" at bounding box center [131, 122] width 4 height 4
radio input "true"
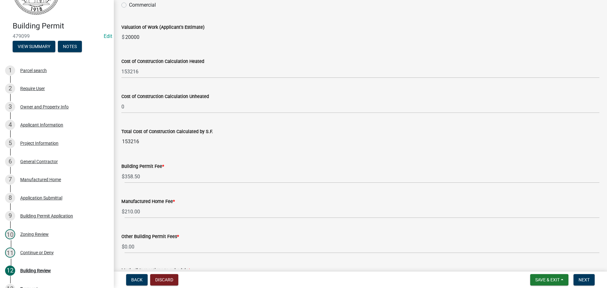
scroll to position [127, 0]
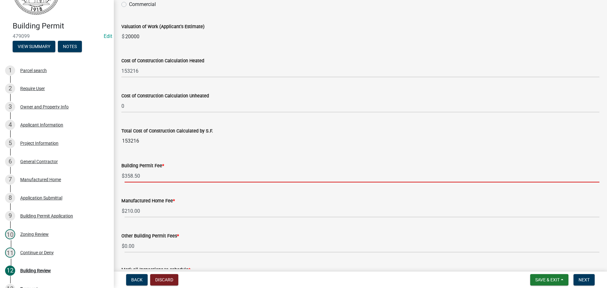
click at [126, 176] on input "358.50" at bounding box center [362, 176] width 475 height 13
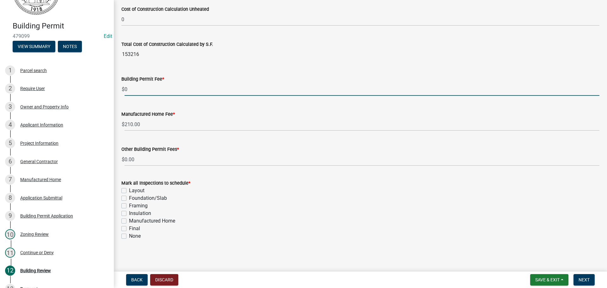
scroll to position [214, 0]
type input "0"
click at [129, 221] on label "Manufactured Home" at bounding box center [152, 220] width 46 height 8
click at [129, 220] on input "Manufactured Home" at bounding box center [131, 218] width 4 height 4
checkbox input "true"
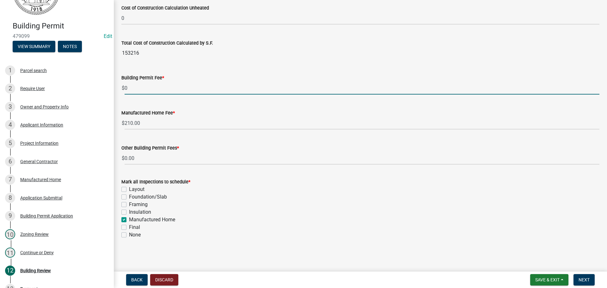
checkbox input "false"
checkbox input "true"
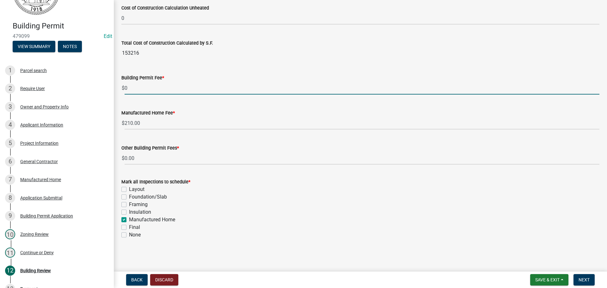
checkbox input "false"
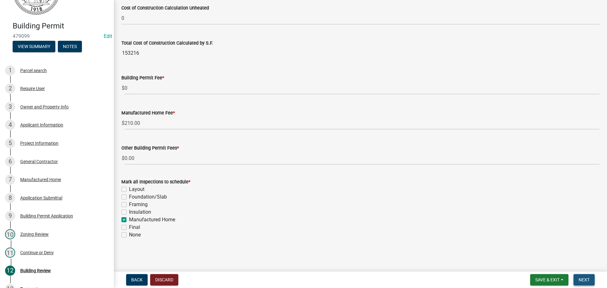
click at [587, 280] on span "Next" at bounding box center [584, 279] width 11 height 5
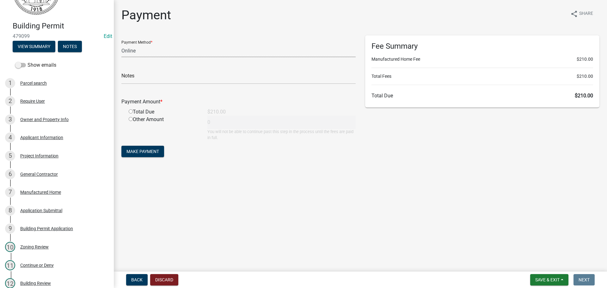
click at [148, 51] on select "Credit Card POS Check Cash Online" at bounding box center [238, 50] width 234 height 13
select select "2: 1"
click at [121, 44] on select "Credit Card POS Check Cash Online" at bounding box center [238, 50] width 234 height 13
click at [144, 80] on input "text" at bounding box center [238, 77] width 234 height 13
type input "Paid on [DATE]"
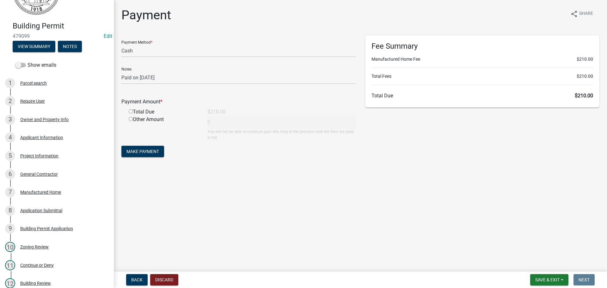
click at [131, 112] on input "radio" at bounding box center [131, 111] width 4 height 4
radio input "true"
type input "210"
click at [145, 151] on span "Make Payment" at bounding box center [143, 151] width 33 height 5
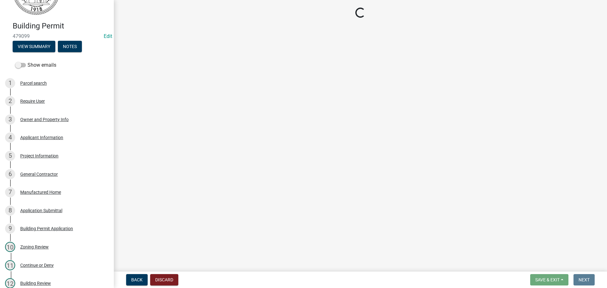
select select "99a32835-11ba-4368-9d1a-cbf1779c6d76"
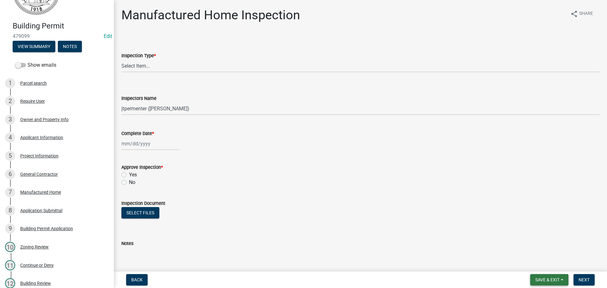
click at [545, 280] on span "Save & Exit" at bounding box center [548, 279] width 24 height 5
click at [548, 279] on span "Save & Exit" at bounding box center [548, 279] width 24 height 5
click at [30, 84] on div "Parcel search" at bounding box center [33, 83] width 27 height 4
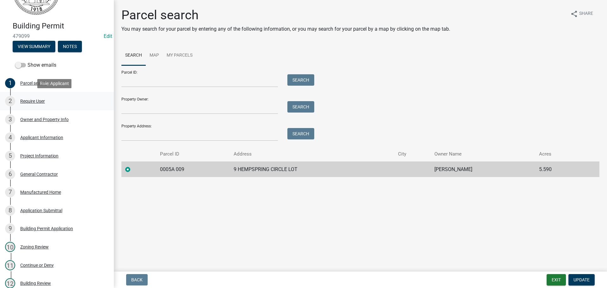
click at [29, 102] on div "Require User" at bounding box center [32, 101] width 25 height 4
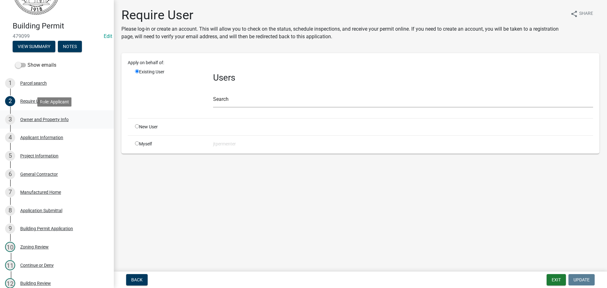
click at [30, 120] on div "Owner and Property Info" at bounding box center [44, 119] width 48 height 4
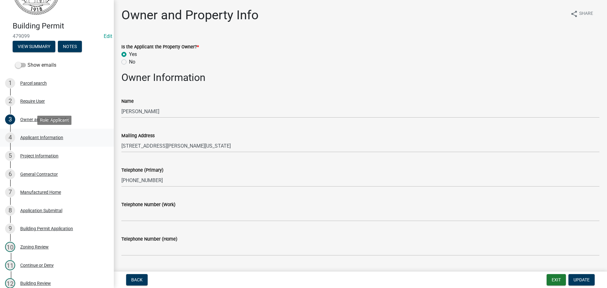
click at [36, 136] on div "Applicant Information" at bounding box center [41, 137] width 43 height 4
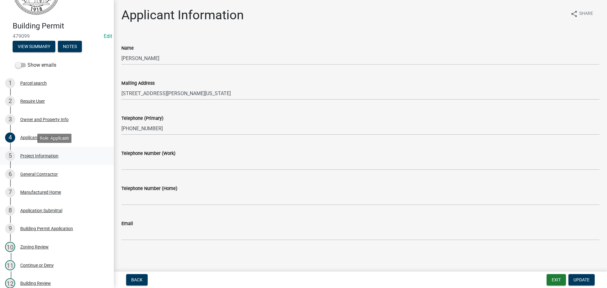
click at [37, 154] on div "Project Information" at bounding box center [39, 156] width 38 height 4
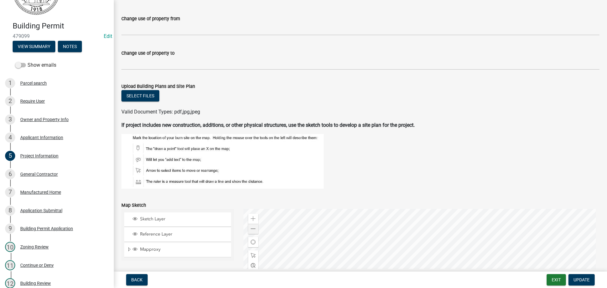
scroll to position [475, 0]
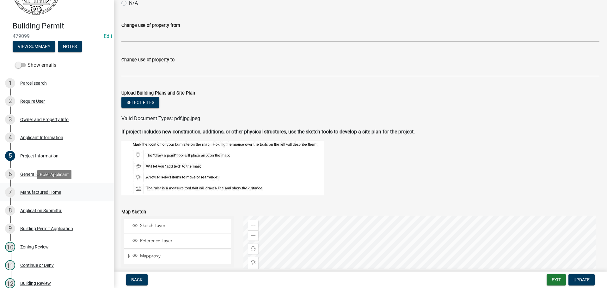
click at [37, 190] on div "Manufactured Home" at bounding box center [40, 192] width 41 height 4
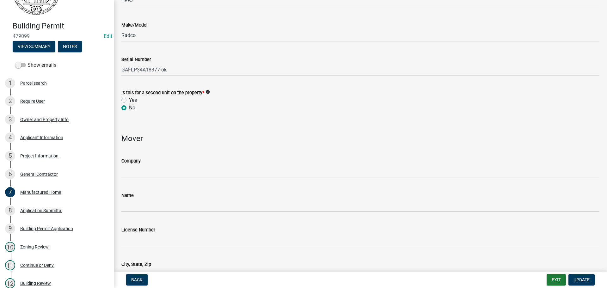
scroll to position [253, 0]
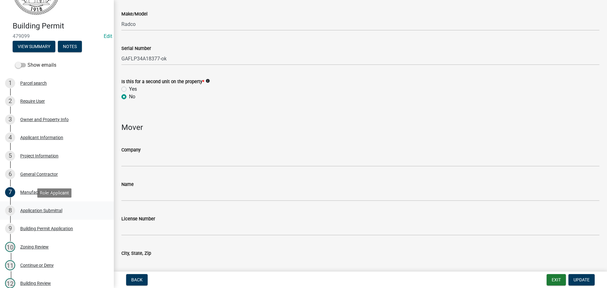
click at [28, 209] on div "Application Submittal" at bounding box center [41, 210] width 42 height 4
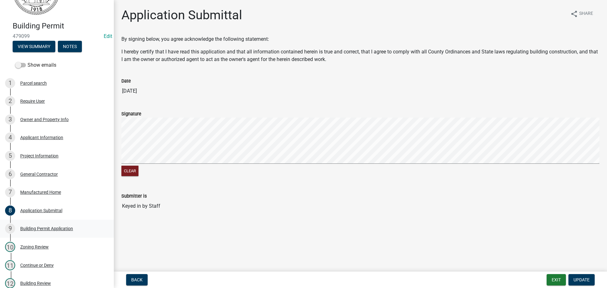
click at [46, 227] on div "Building Permit Application" at bounding box center [46, 229] width 53 height 4
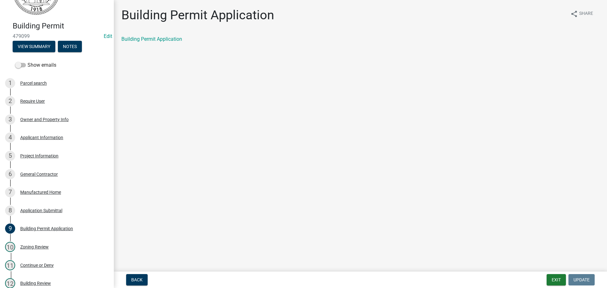
click at [170, 36] on div "Building Permit Application" at bounding box center [360, 39] width 478 height 8
click at [168, 39] on link "Building Permit Application" at bounding box center [151, 39] width 61 height 6
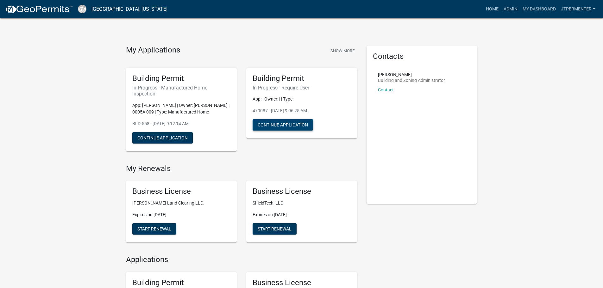
click at [268, 124] on button "Continue Application" at bounding box center [282, 124] width 60 height 11
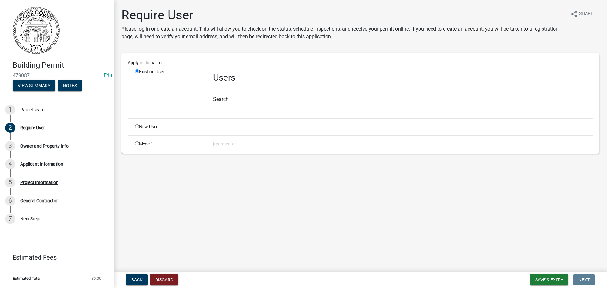
click at [136, 70] on input "radio" at bounding box center [137, 71] width 4 height 4
click at [169, 275] on button "Discard" at bounding box center [164, 279] width 28 height 11
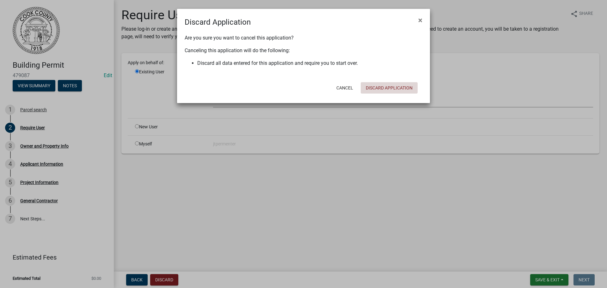
click at [381, 87] on button "Discard Application" at bounding box center [389, 87] width 57 height 11
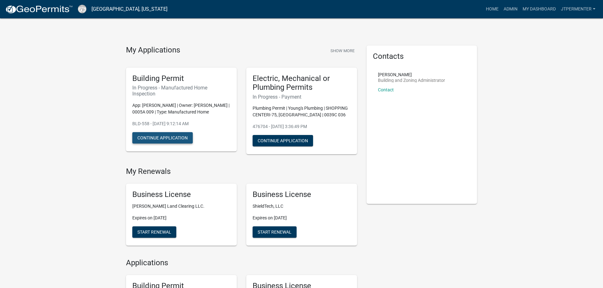
click at [161, 134] on button "Continue Application" at bounding box center [162, 137] width 60 height 11
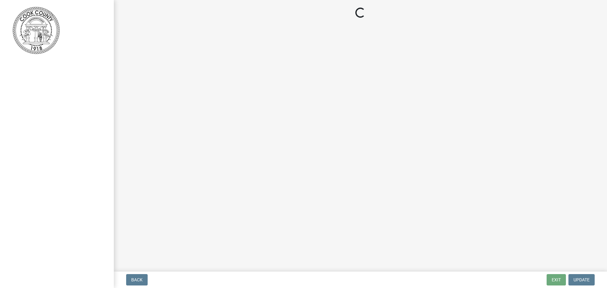
select select "99a32835-11ba-4368-9d1a-cbf1779c6d76"
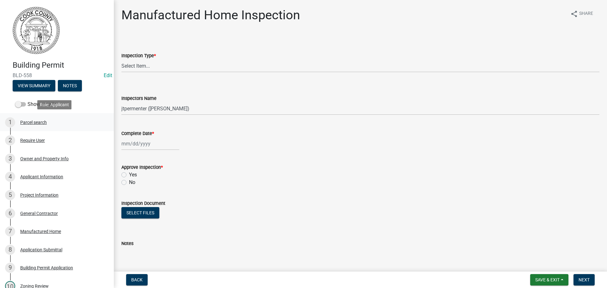
click at [33, 121] on div "Parcel search" at bounding box center [33, 122] width 27 height 4
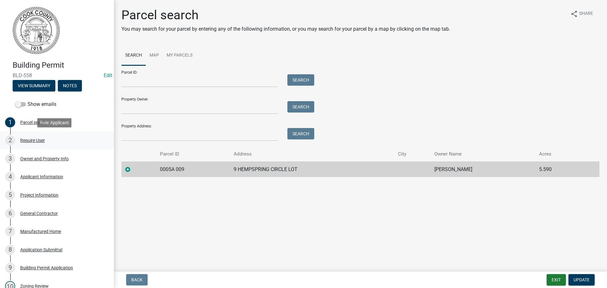
click at [37, 142] on div "Require User" at bounding box center [32, 140] width 25 height 4
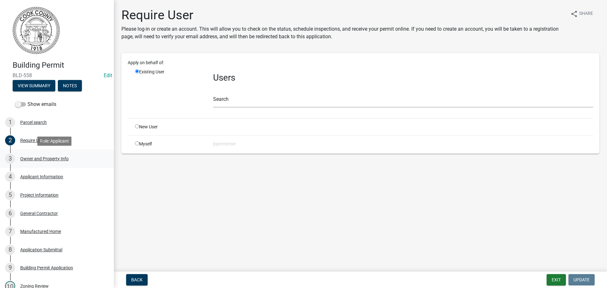
click at [32, 157] on div "Owner and Property Info" at bounding box center [44, 159] width 48 height 4
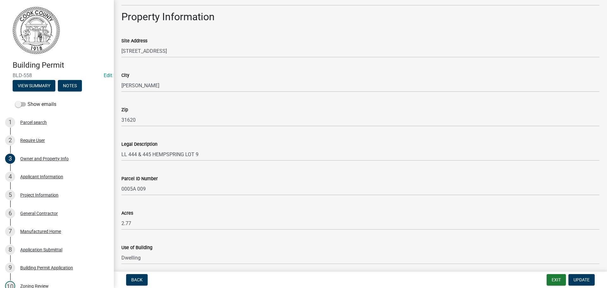
scroll to position [310, 0]
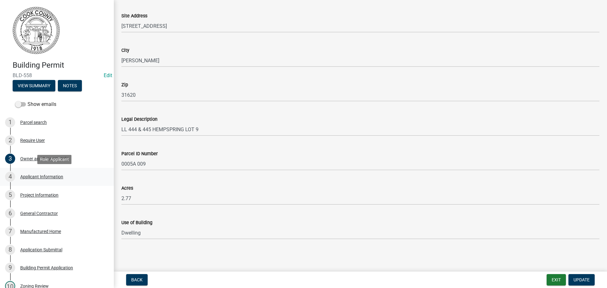
click at [38, 177] on div "Applicant Information" at bounding box center [41, 177] width 43 height 4
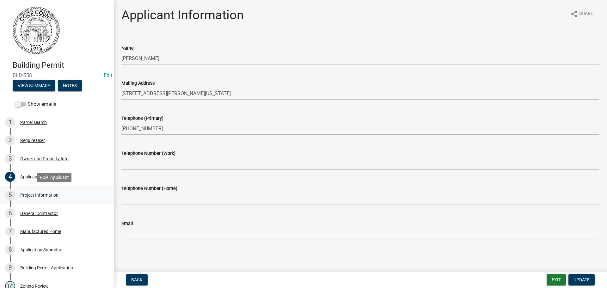
click at [34, 194] on div "Project Information" at bounding box center [39, 195] width 38 height 4
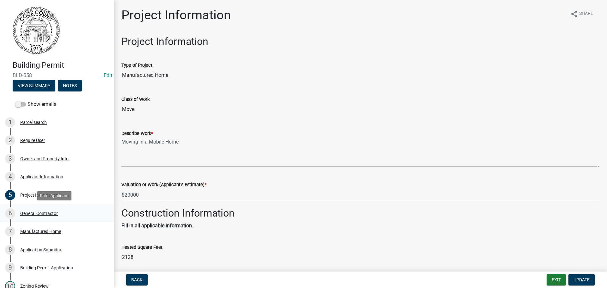
click at [28, 211] on div "General Contractor" at bounding box center [39, 213] width 38 height 4
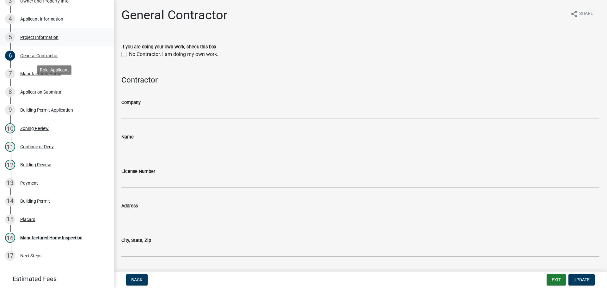
scroll to position [158, 0]
click at [33, 130] on div "Zoning Review" at bounding box center [34, 128] width 28 height 4
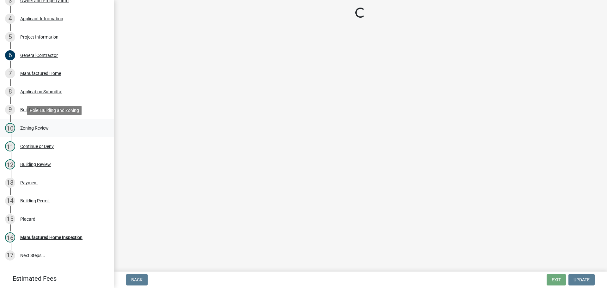
select select "fe63ca53-3b34-40b6-bd40-4602c5310e1c"
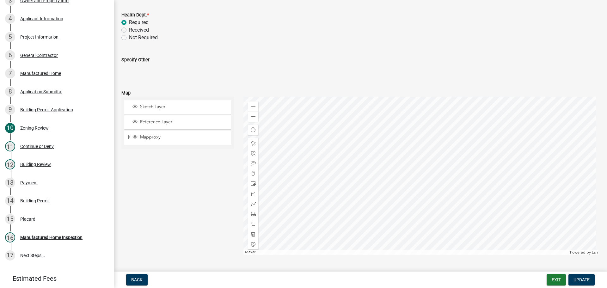
scroll to position [301, 0]
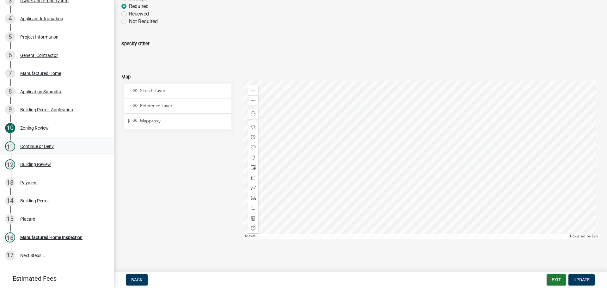
click at [29, 146] on div "Continue or Deny" at bounding box center [37, 146] width 34 height 4
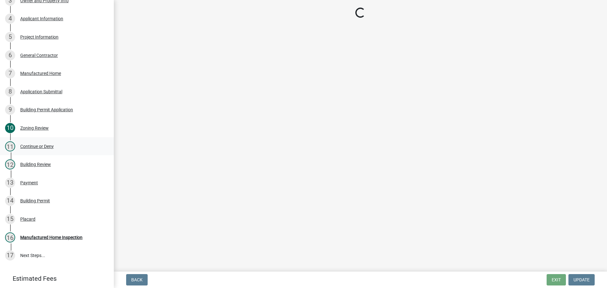
scroll to position [0, 0]
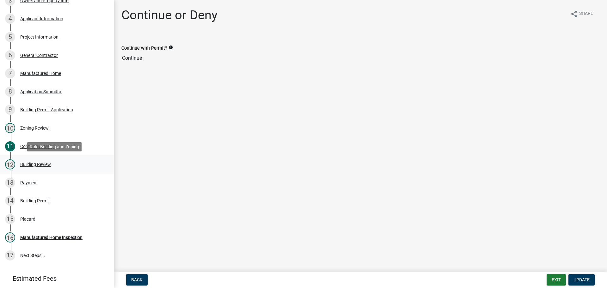
click at [25, 165] on div "Building Review" at bounding box center [35, 164] width 31 height 4
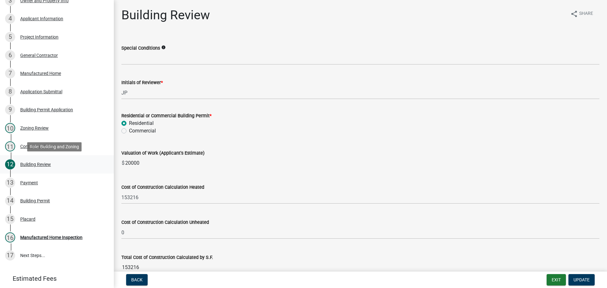
click at [35, 164] on div "Building Review" at bounding box center [35, 164] width 31 height 4
